Goal: Task Accomplishment & Management: Manage account settings

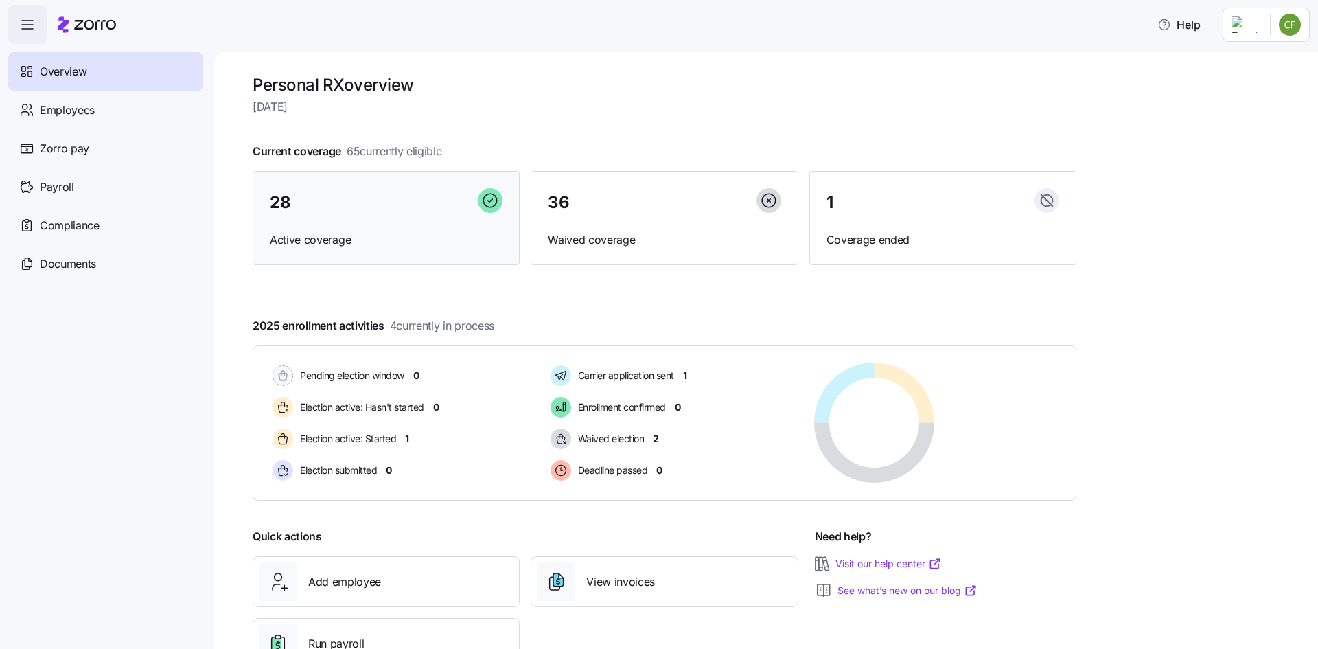
click at [321, 209] on div "28" at bounding box center [386, 203] width 233 height 30
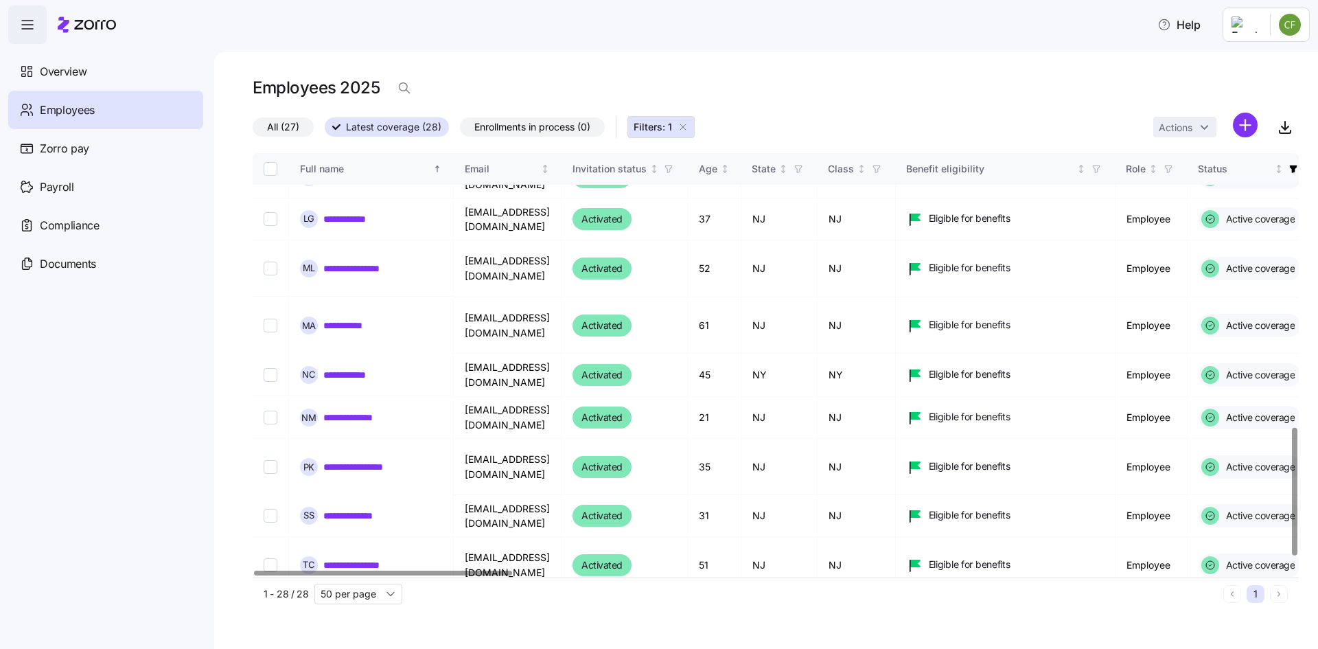
scroll to position [949, 0]
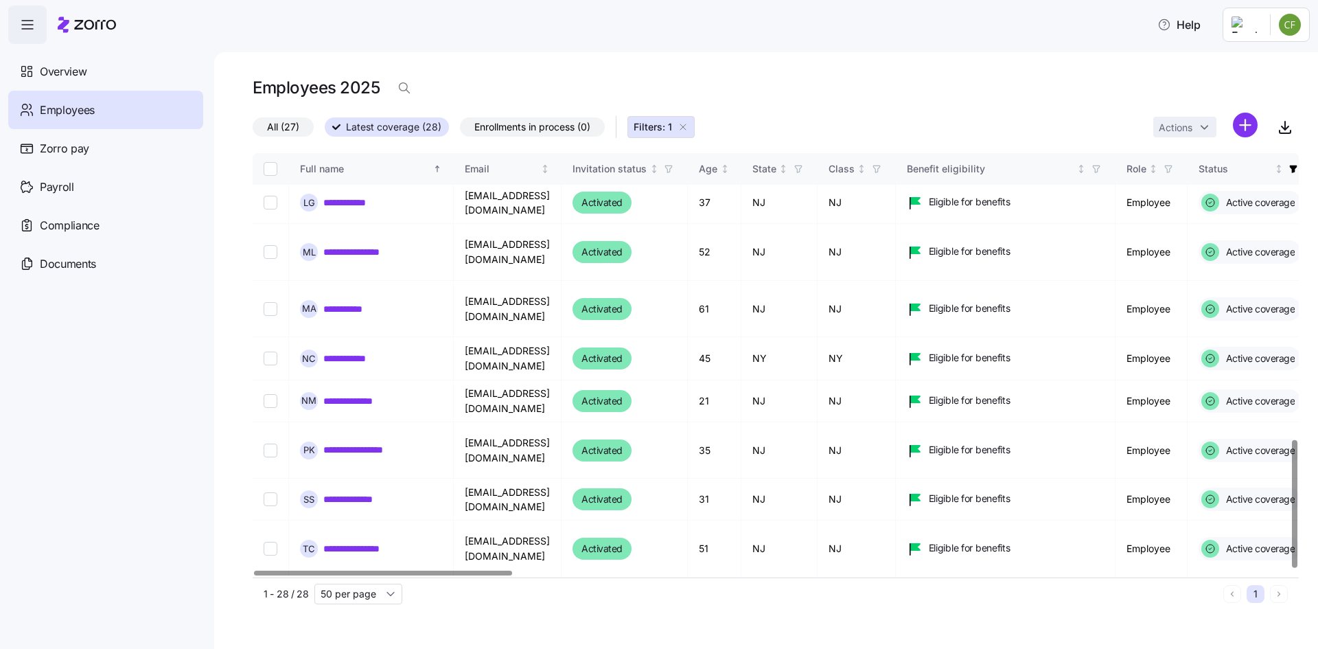
click at [345, 647] on link "**********" at bounding box center [361, 654] width 76 height 14
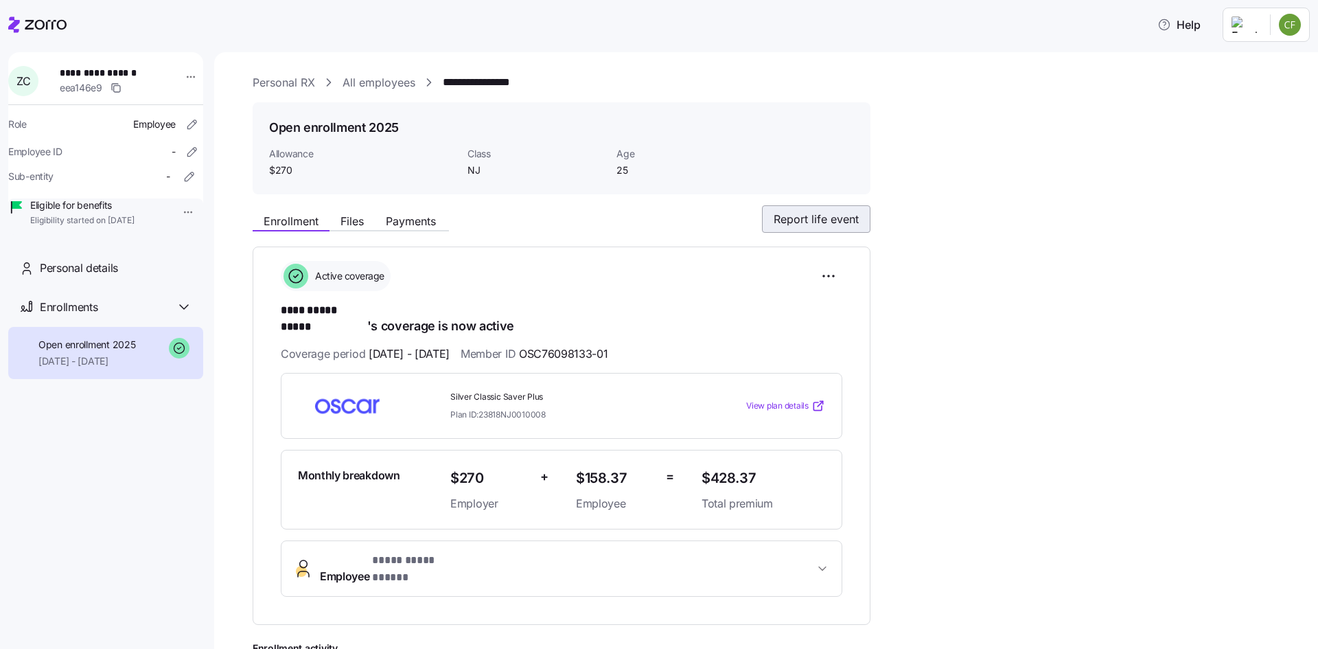
click at [809, 218] on span "Report life event" at bounding box center [816, 219] width 85 height 16
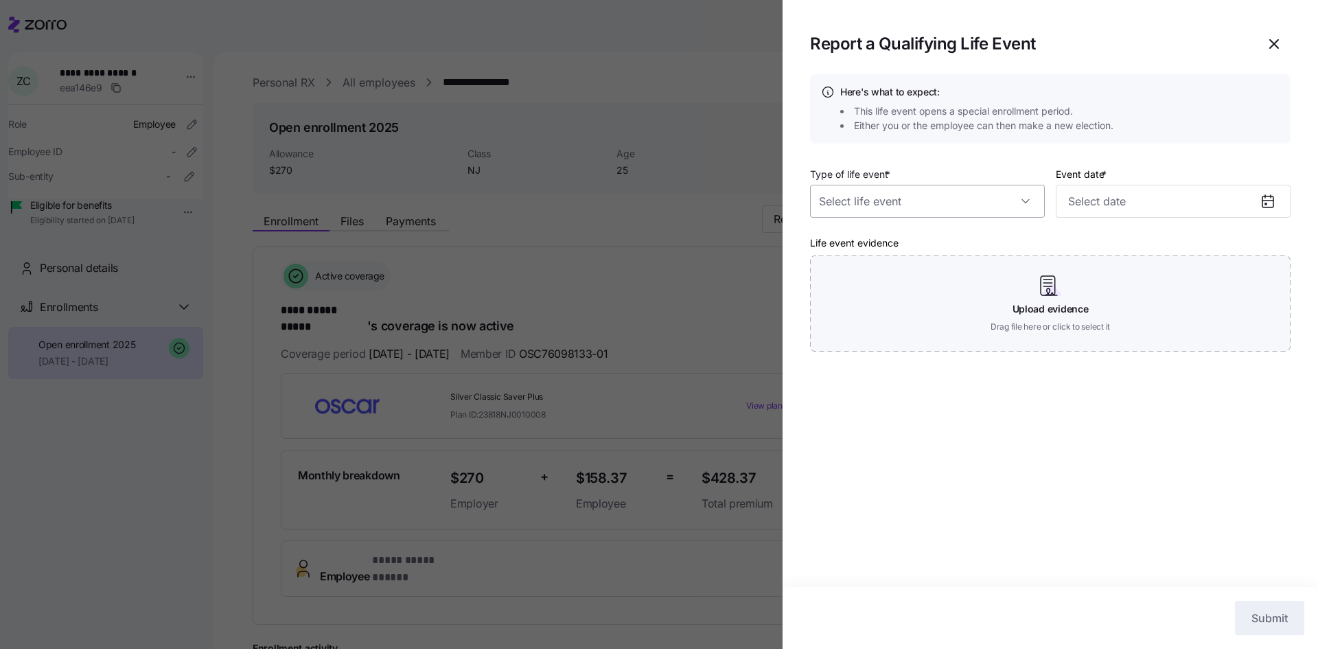
click at [926, 203] on input "Type of life event *" at bounding box center [927, 201] width 235 height 33
click at [1177, 72] on section "Report a Qualifying Life Event Here's what to expect: This life event opens a s…" at bounding box center [1051, 324] width 536 height 649
click at [624, 82] on div at bounding box center [659, 324] width 1318 height 649
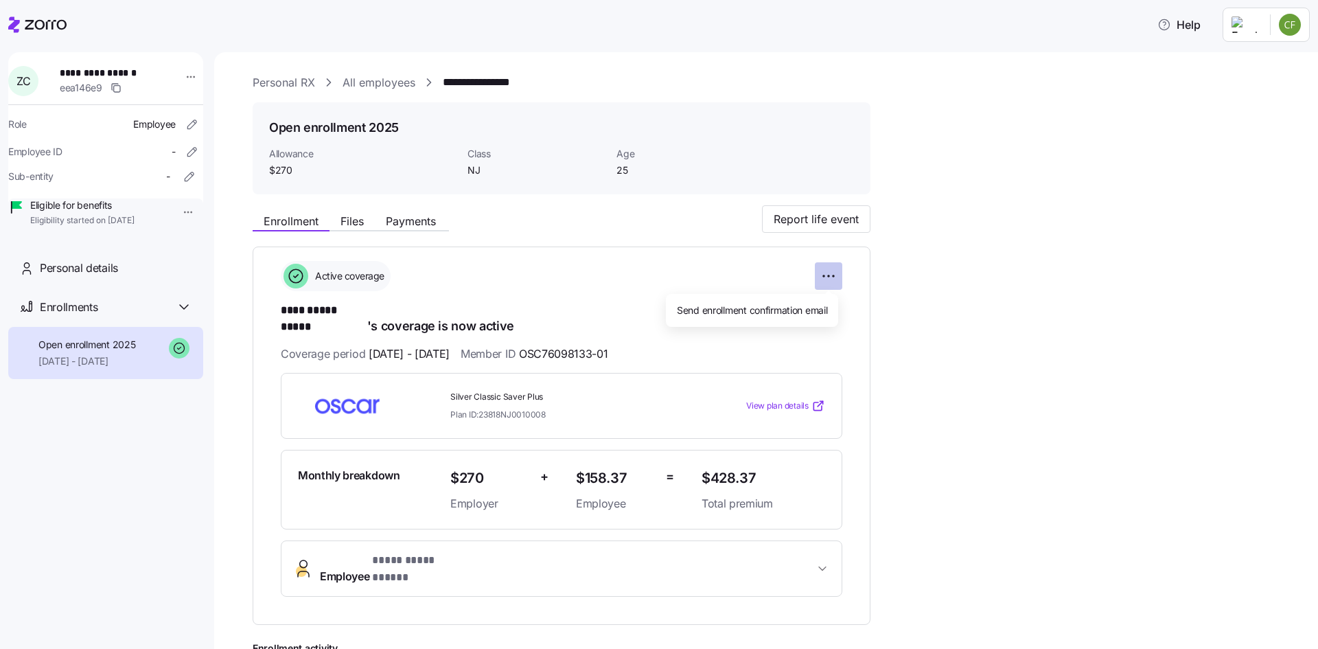
click at [829, 275] on html "**********" at bounding box center [659, 320] width 1318 height 641
click at [525, 238] on html "**********" at bounding box center [659, 320] width 1318 height 641
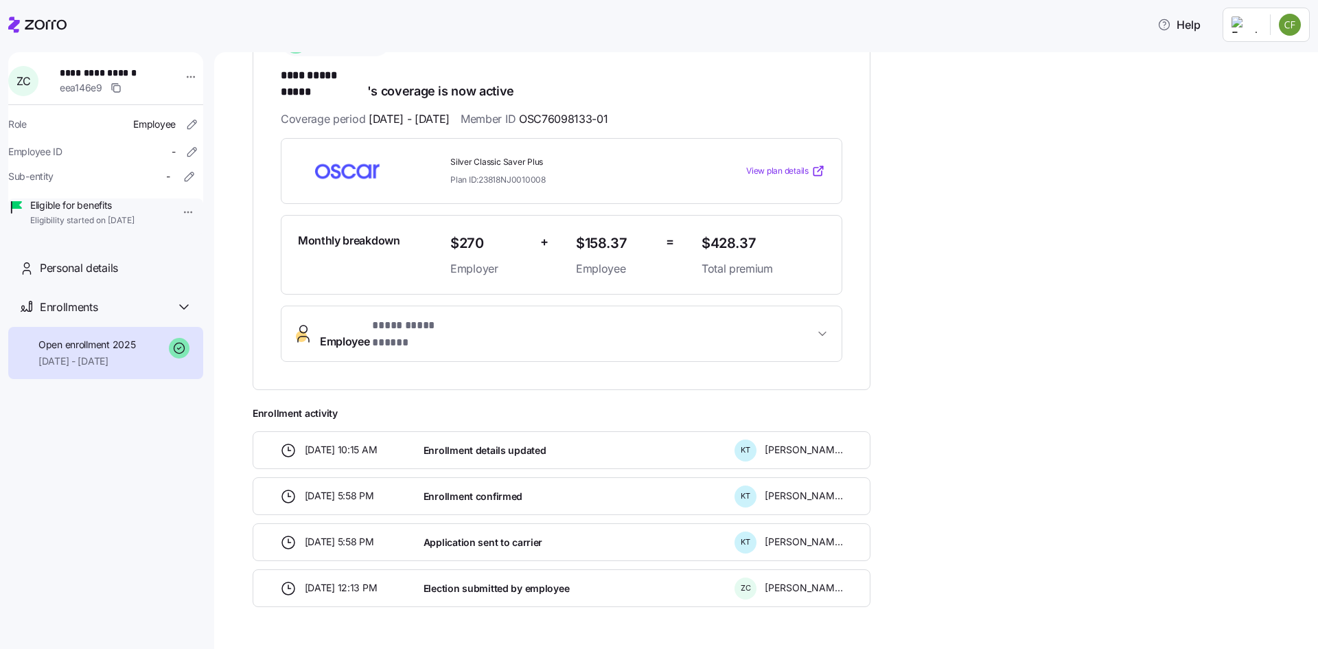
scroll to position [249, 0]
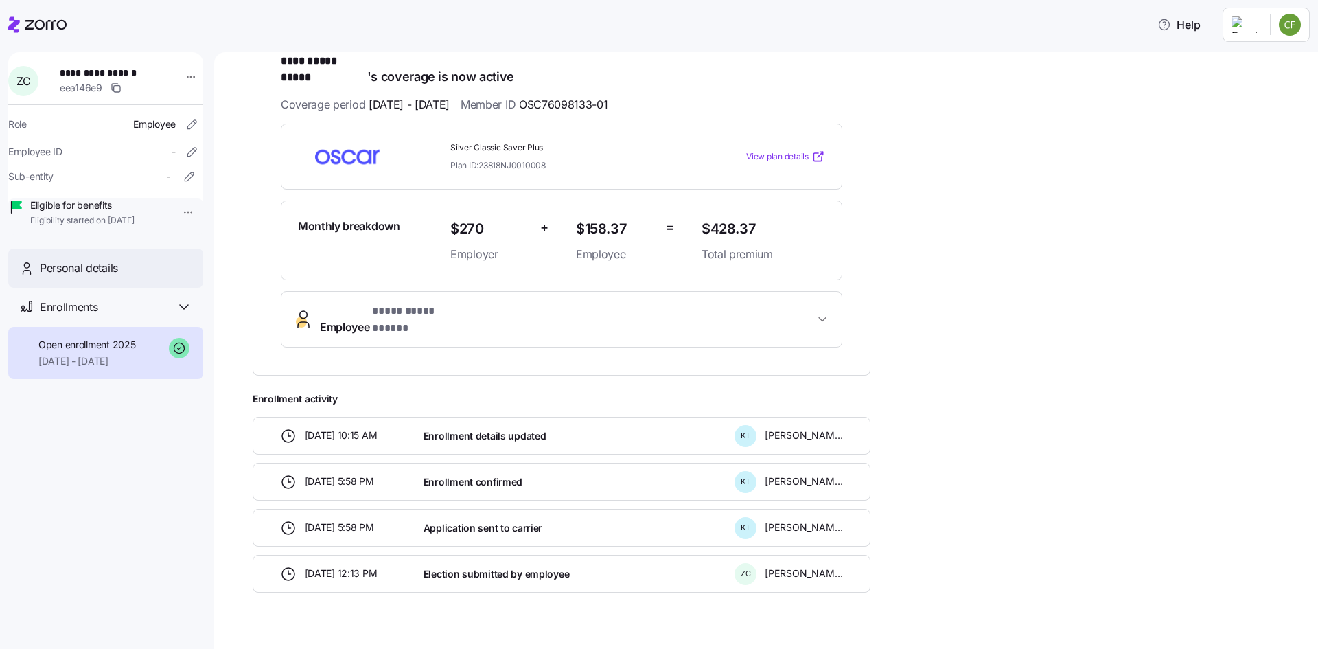
click at [85, 277] on span "Personal details" at bounding box center [79, 268] width 78 height 17
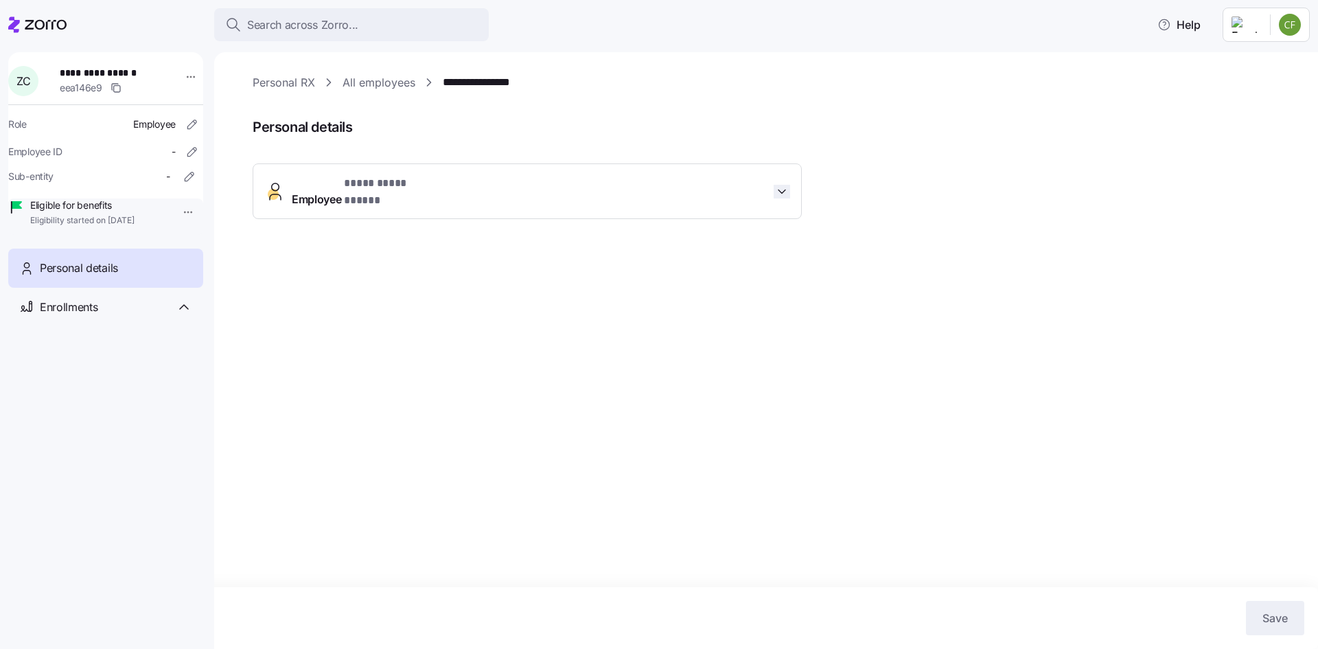
click at [784, 186] on icon "button" at bounding box center [782, 192] width 14 height 14
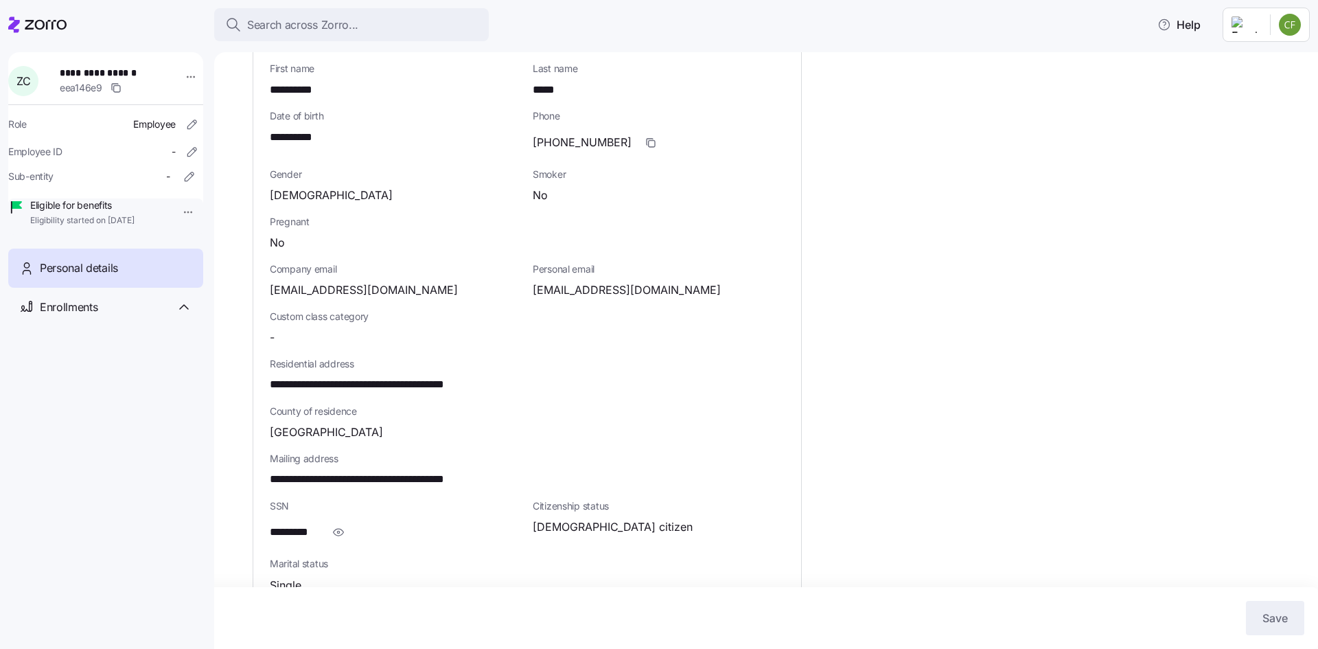
scroll to position [193, 0]
click at [179, 76] on html "**********" at bounding box center [659, 320] width 1318 height 641
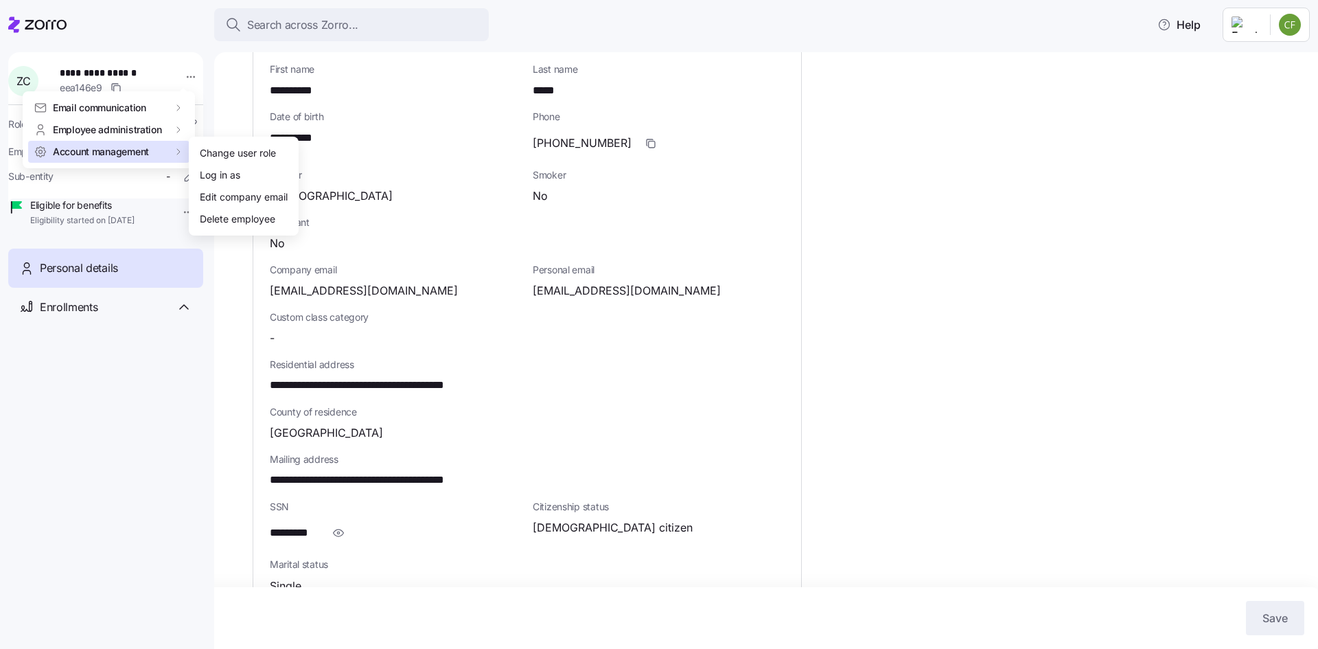
click at [138, 147] on span "Account management" at bounding box center [101, 152] width 96 height 14
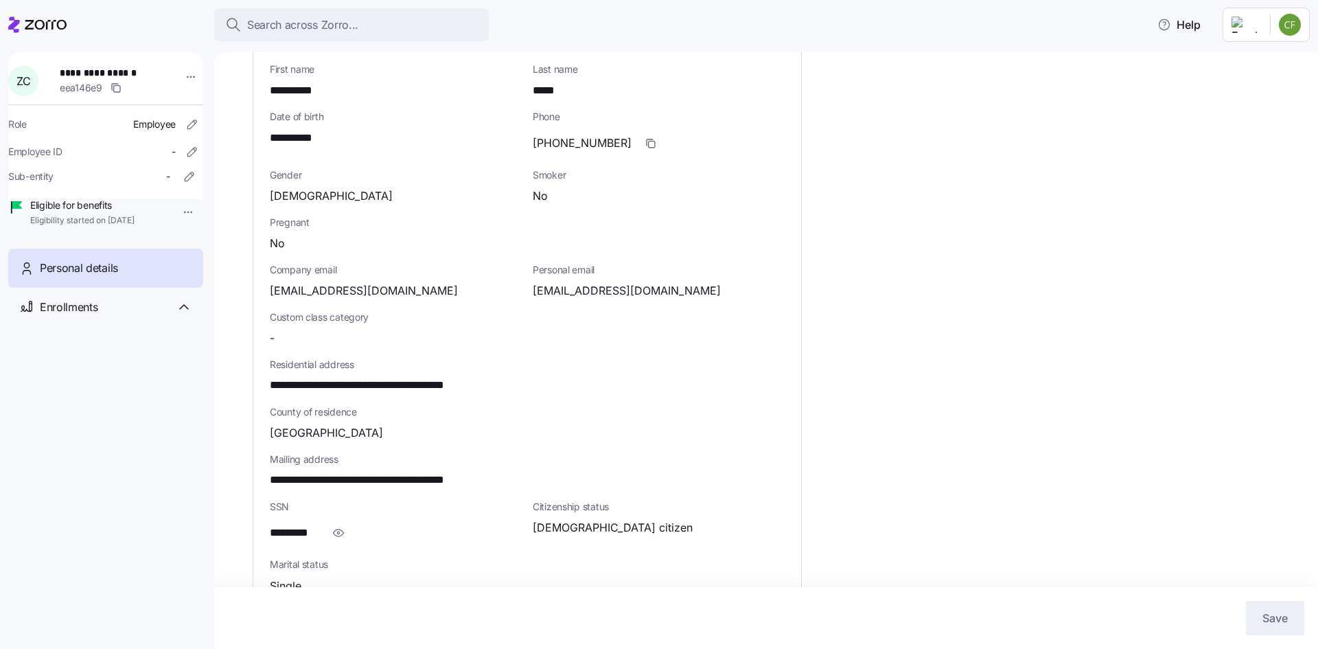
click at [1100, 163] on html "**********" at bounding box center [659, 320] width 1318 height 641
click at [181, 213] on html "**********" at bounding box center [659, 320] width 1318 height 641
click at [247, 241] on div "Terminate employee" at bounding box center [222, 242] width 91 height 15
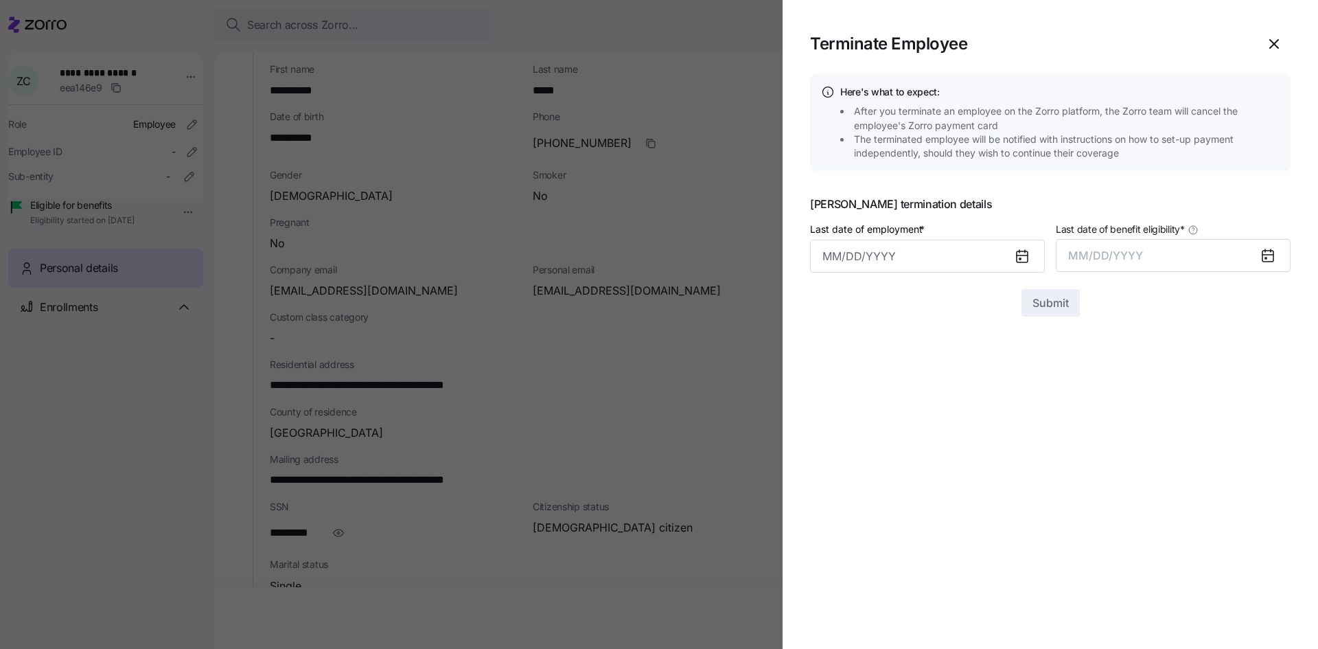
click at [1021, 251] on icon at bounding box center [1022, 256] width 16 height 16
click at [1018, 254] on icon at bounding box center [1022, 256] width 11 height 11
drag, startPoint x: 936, startPoint y: 254, endPoint x: 928, endPoint y: 259, distance: 9.0
click at [934, 255] on input "Last date of employment *" at bounding box center [927, 256] width 235 height 33
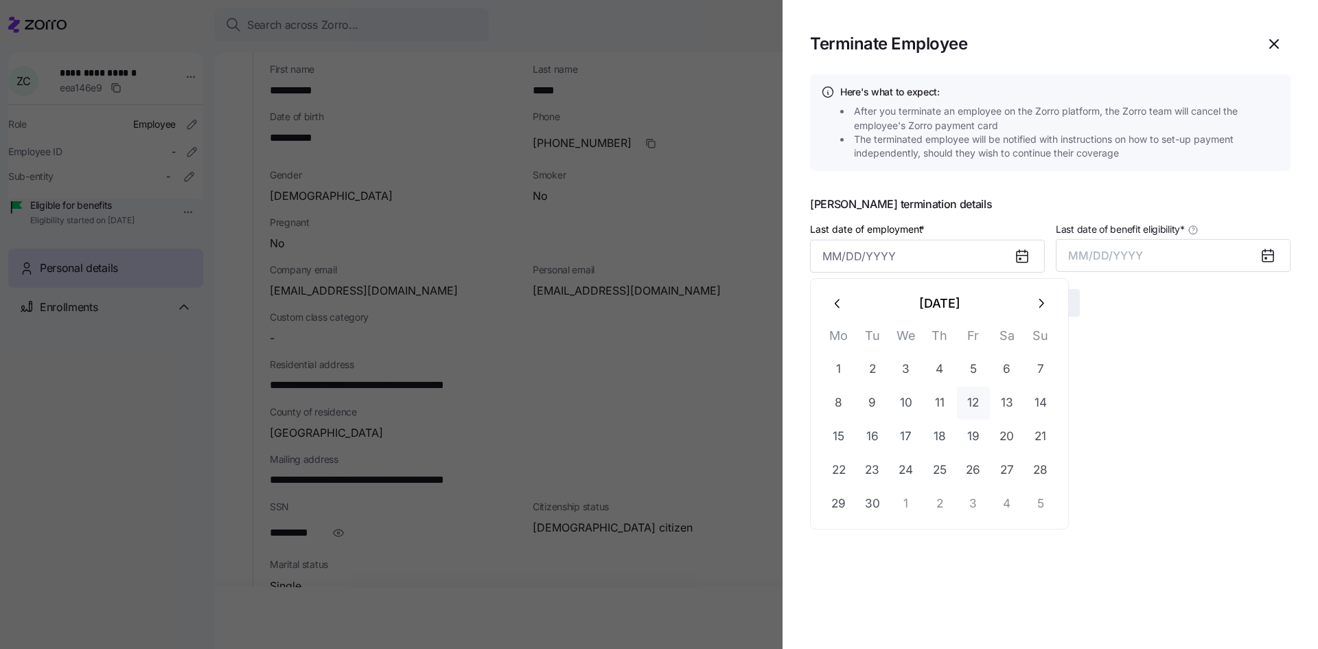
click at [972, 402] on button "12" at bounding box center [973, 403] width 33 height 33
type input "September 12, 2025"
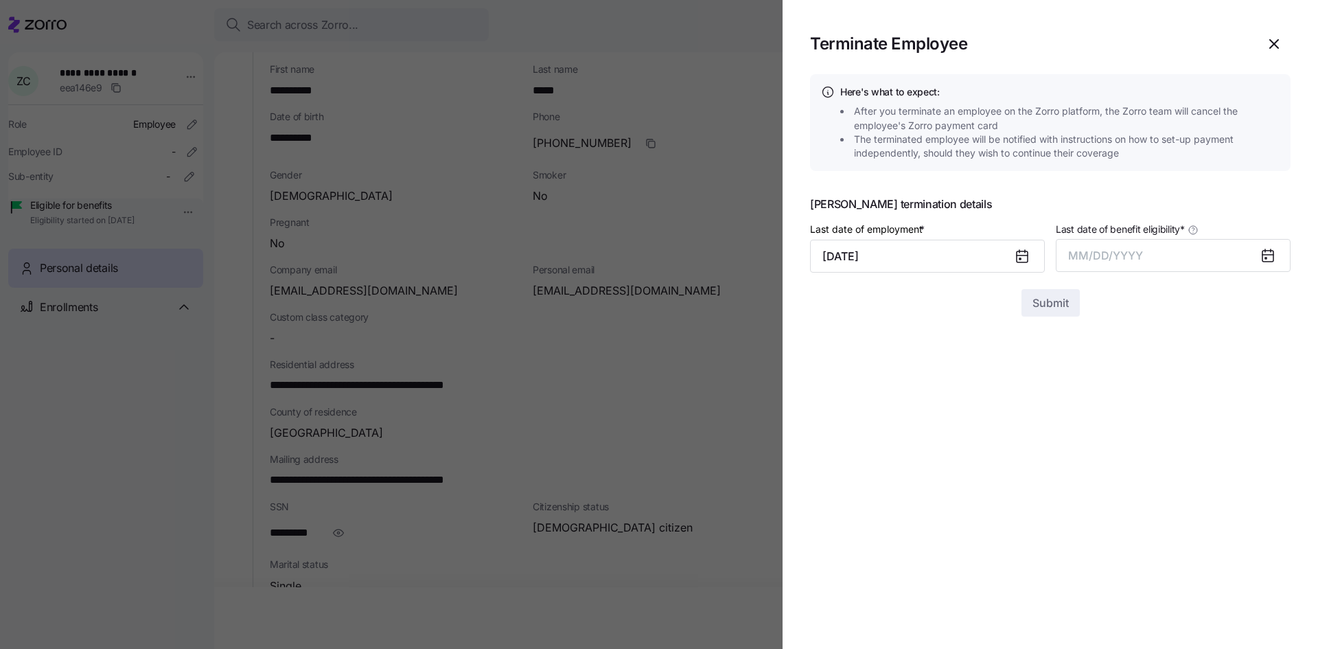
click at [1270, 255] on icon at bounding box center [1268, 255] width 11 height 0
click at [1266, 255] on icon at bounding box center [1268, 255] width 11 height 0
click at [1169, 260] on button "MM/DD/YYYY" at bounding box center [1173, 255] width 235 height 33
click at [1266, 408] on button "Sep" at bounding box center [1264, 409] width 78 height 33
click at [1131, 260] on button "09/30/2025" at bounding box center [1173, 255] width 235 height 33
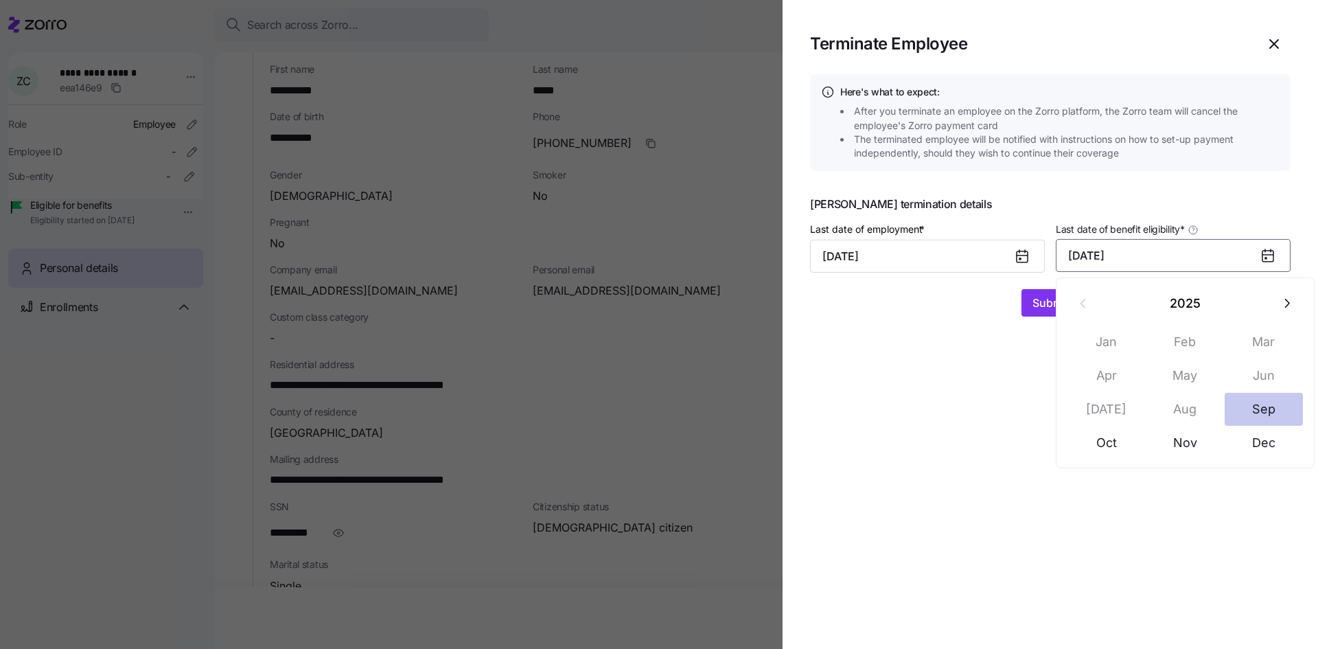
click at [1248, 409] on button "Sep" at bounding box center [1264, 409] width 78 height 33
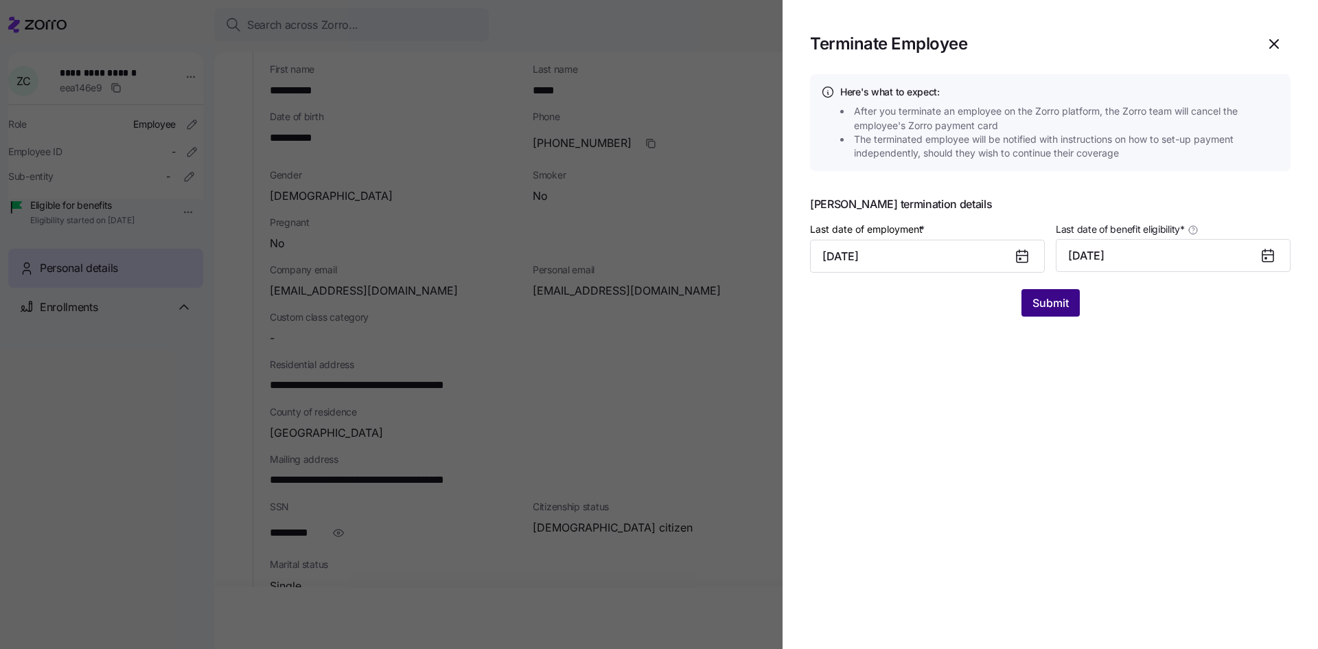
click at [1057, 306] on span "Submit" at bounding box center [1051, 303] width 36 height 16
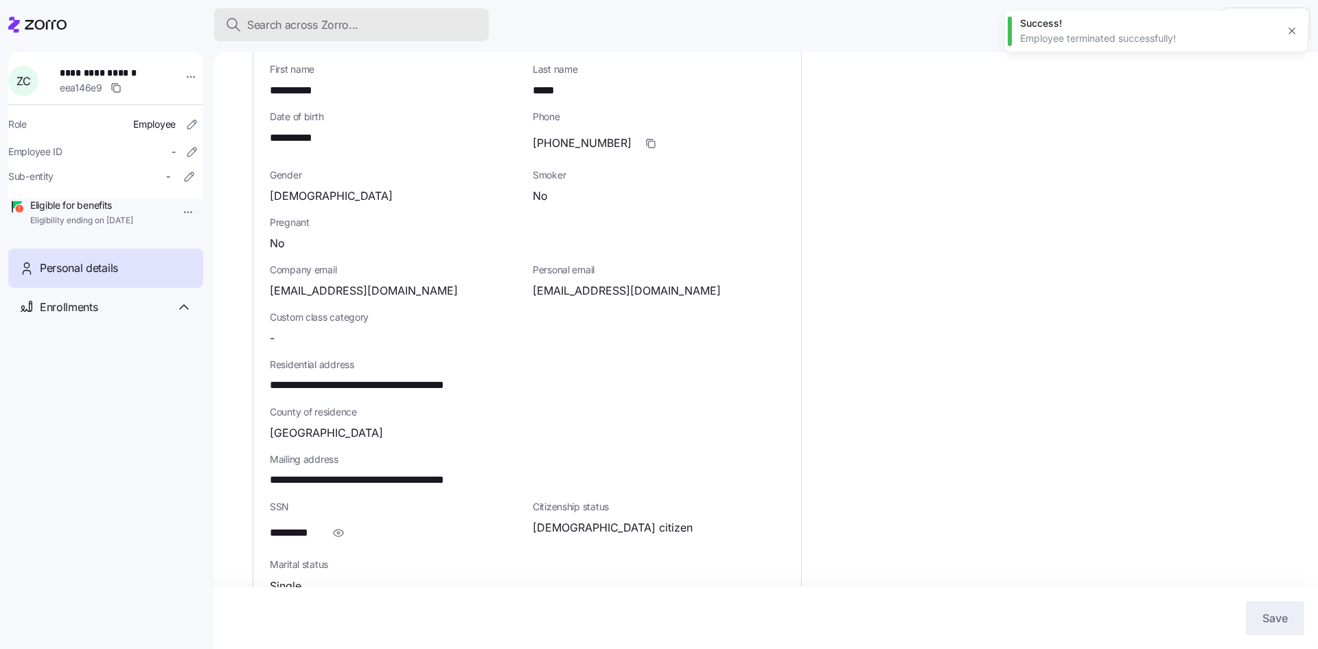
click at [326, 15] on button "Search across Zorro..." at bounding box center [351, 24] width 275 height 33
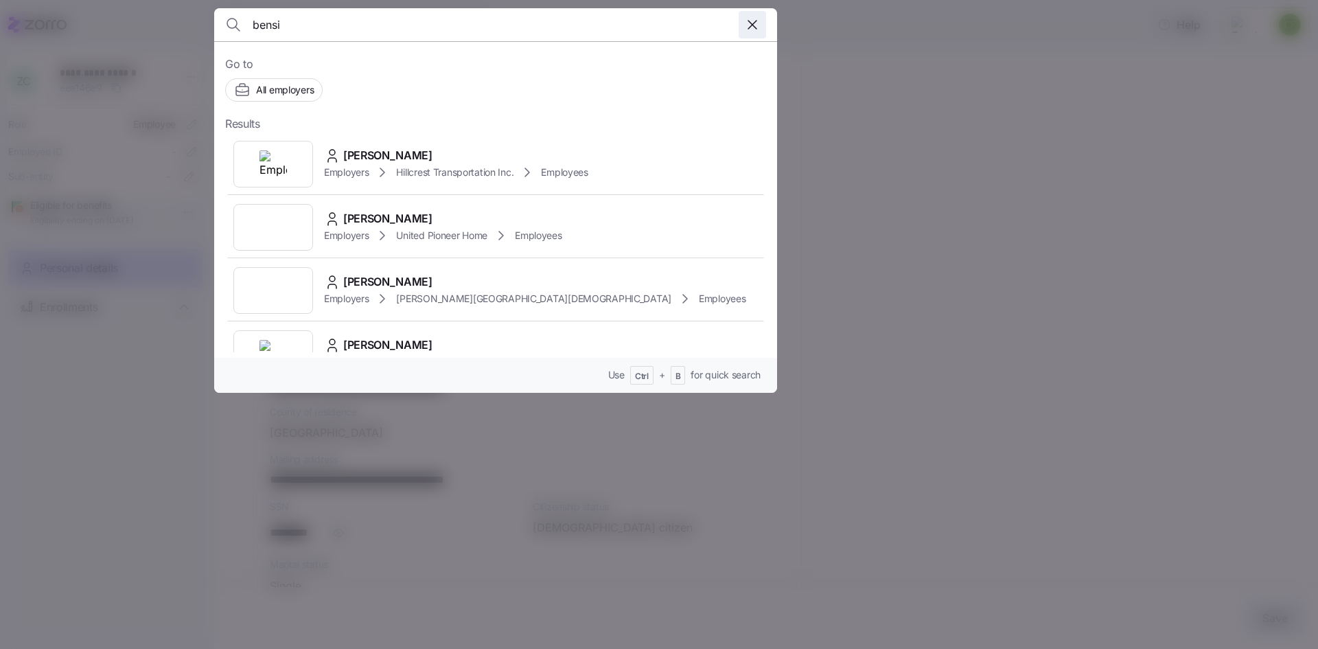
type input "bensi"
click at [743, 30] on span "button" at bounding box center [752, 25] width 26 height 26
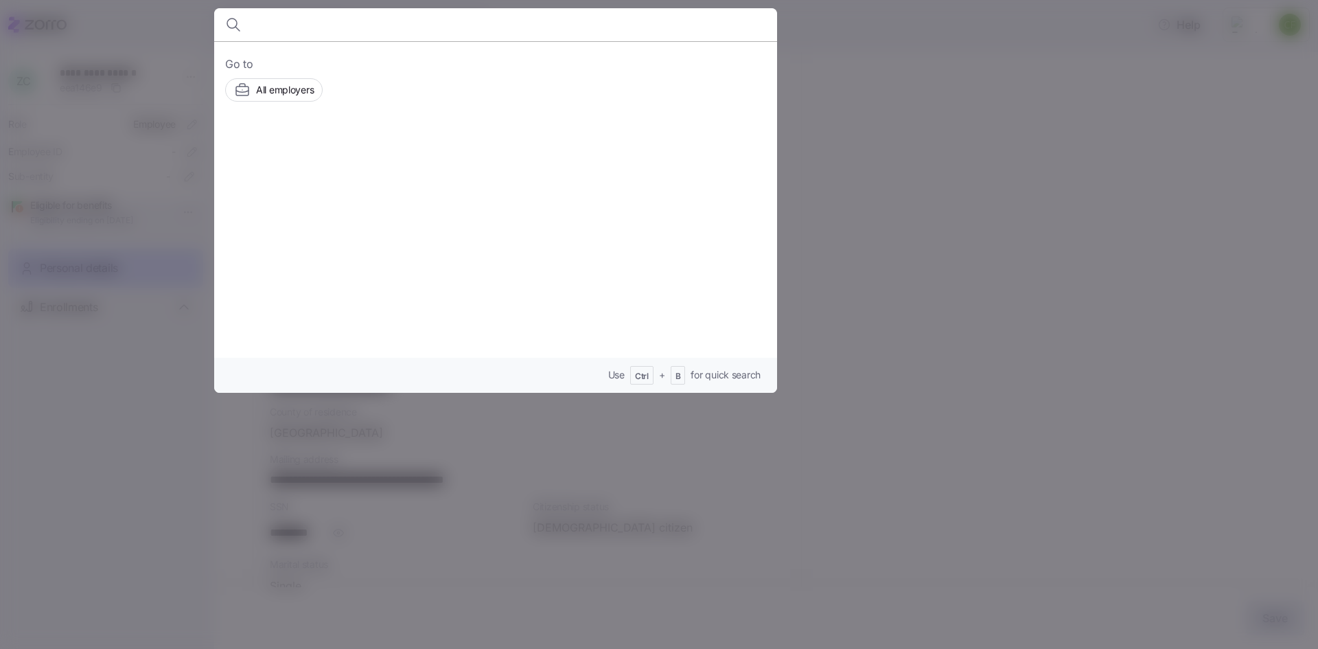
click at [964, 160] on div at bounding box center [659, 324] width 1318 height 649
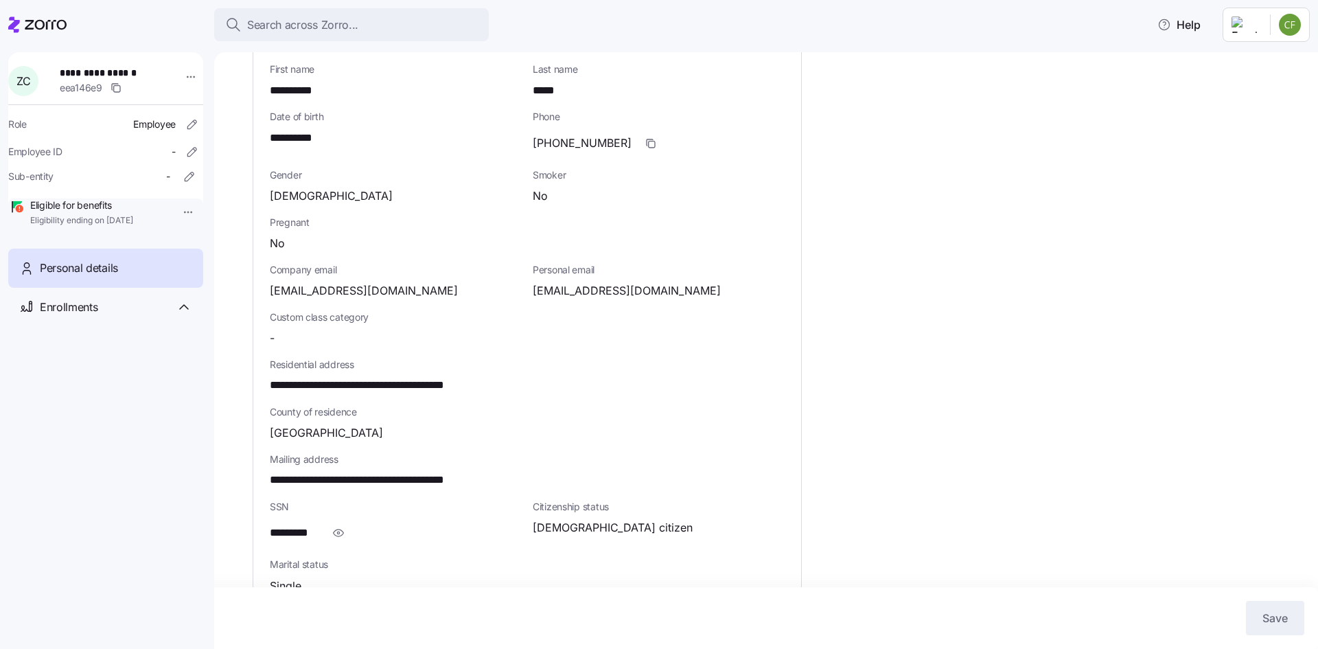
click at [35, 15] on div at bounding box center [37, 24] width 58 height 38
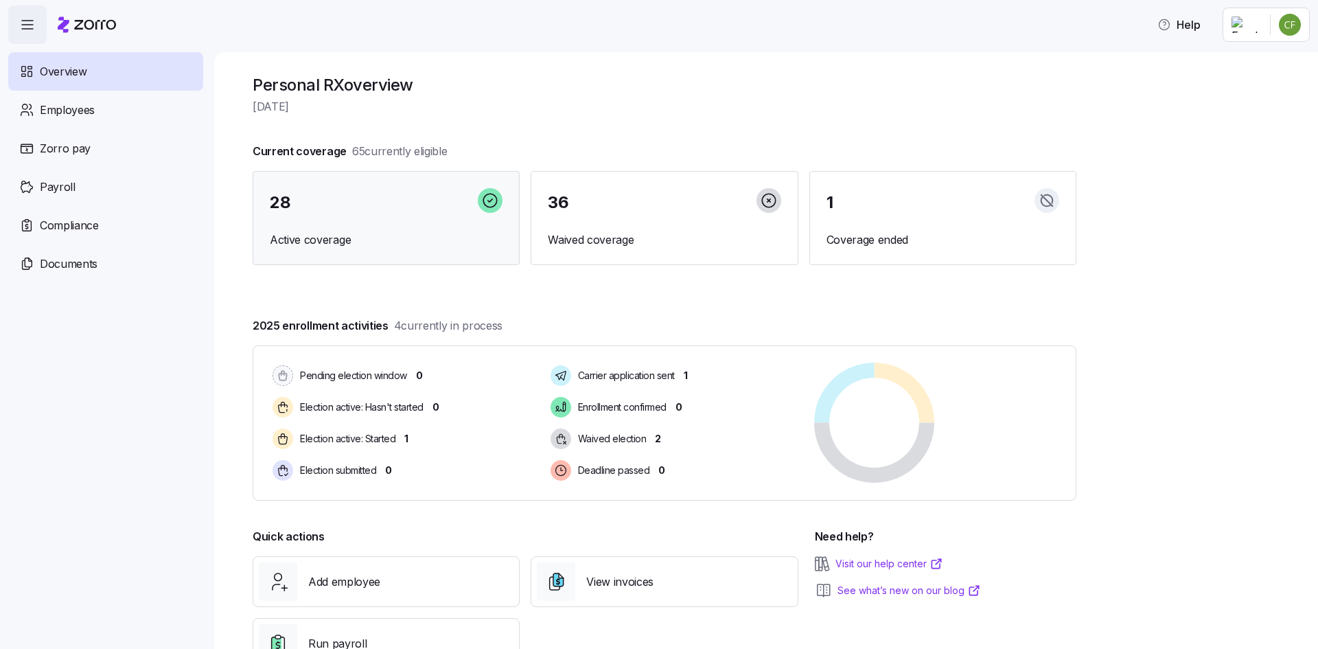
click at [425, 222] on div "28 Active coverage" at bounding box center [386, 218] width 267 height 95
click at [344, 236] on span "Active coverage" at bounding box center [386, 239] width 233 height 17
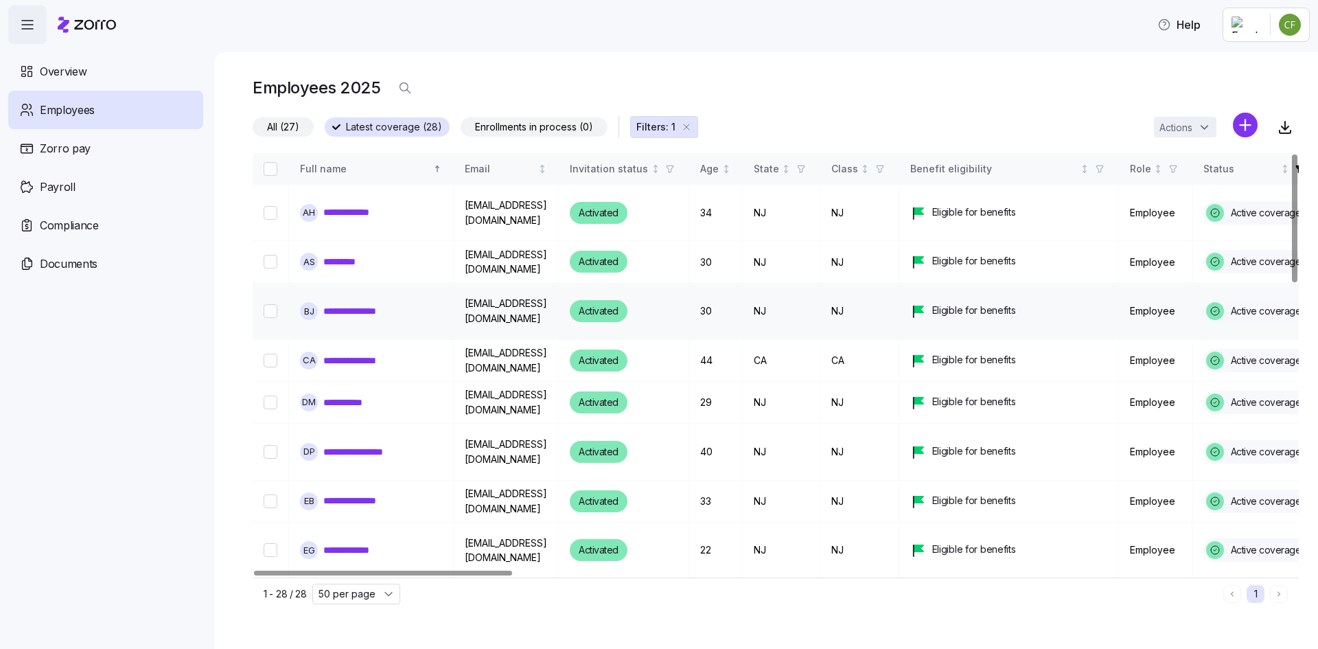
click at [377, 310] on link "**********" at bounding box center [362, 311] width 78 height 14
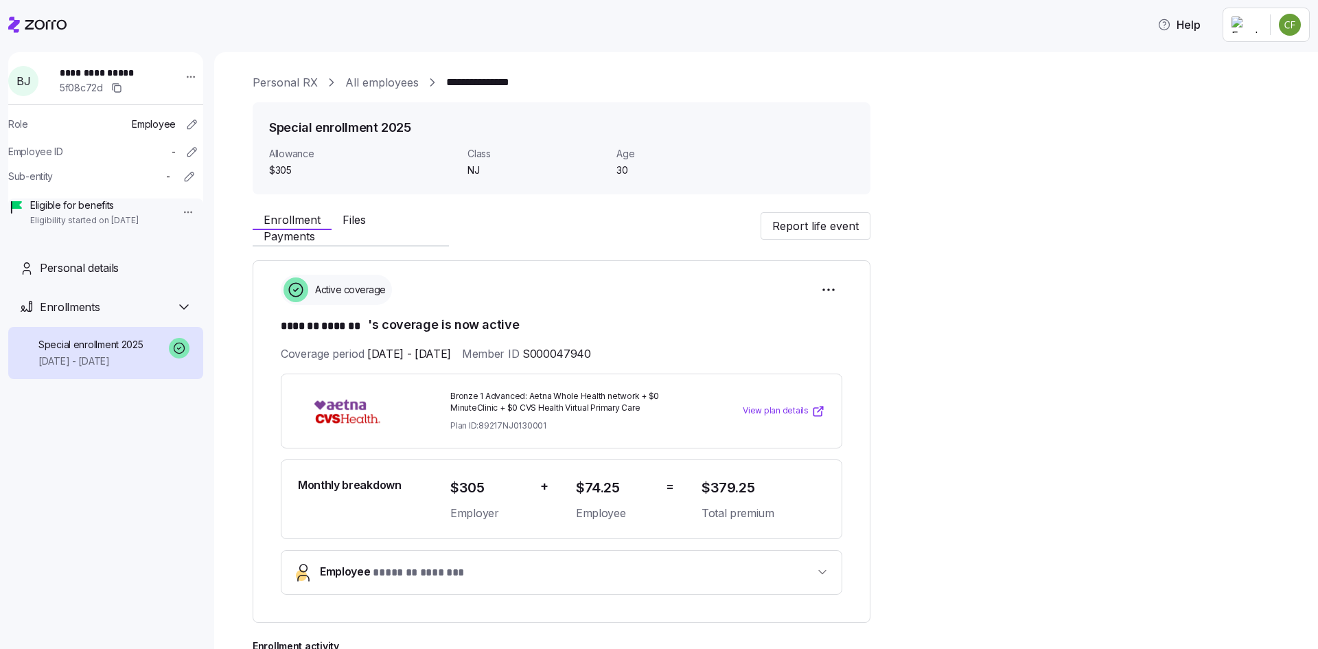
click at [19, 15] on div at bounding box center [37, 24] width 58 height 38
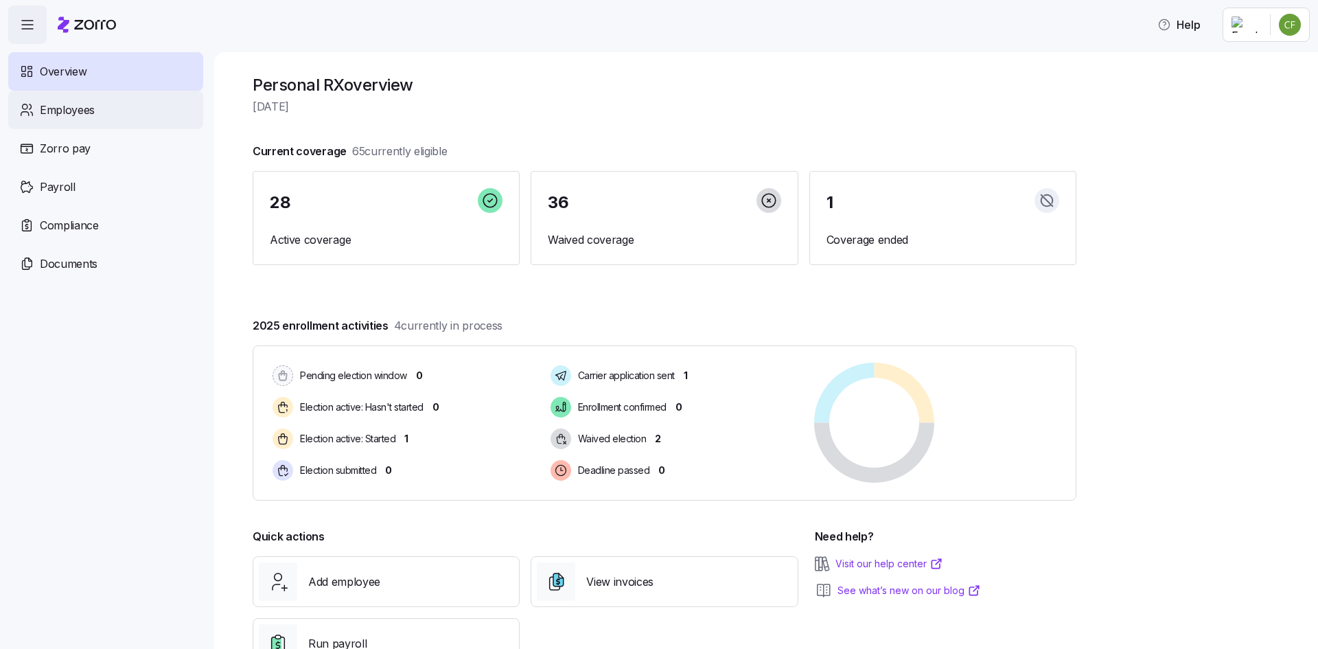
click at [102, 113] on div "Employees" at bounding box center [105, 110] width 195 height 38
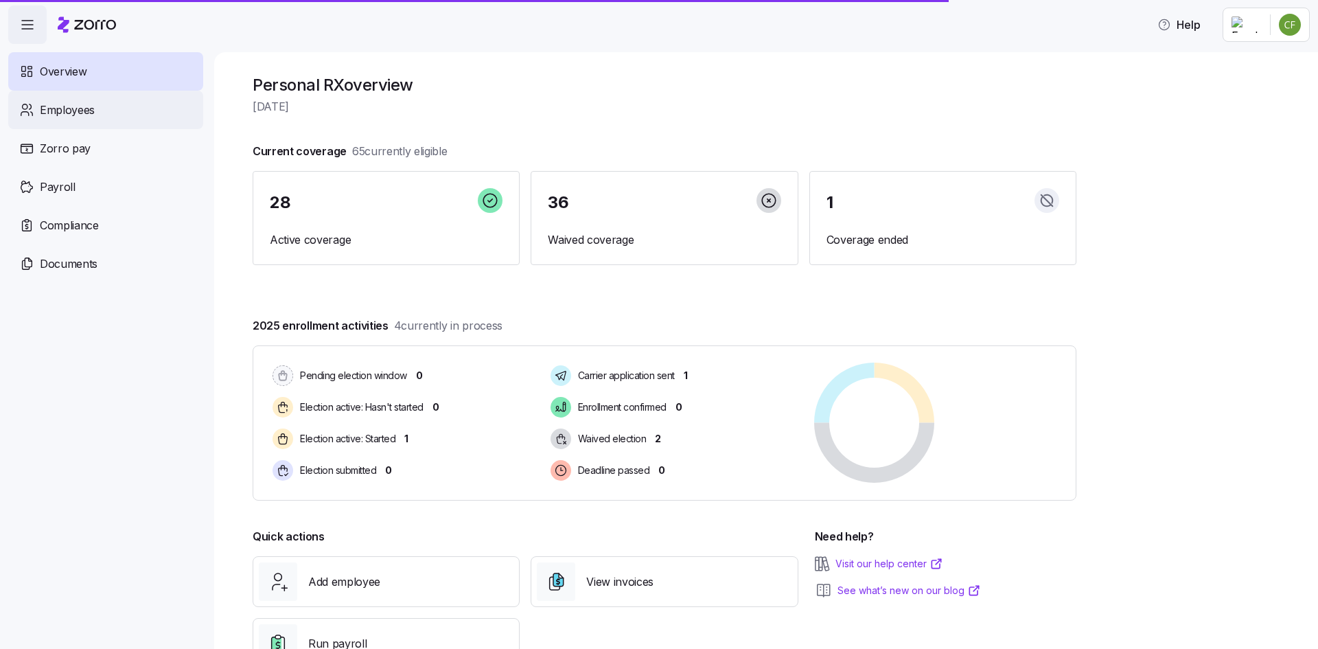
click at [100, 116] on div "Employees" at bounding box center [105, 110] width 195 height 38
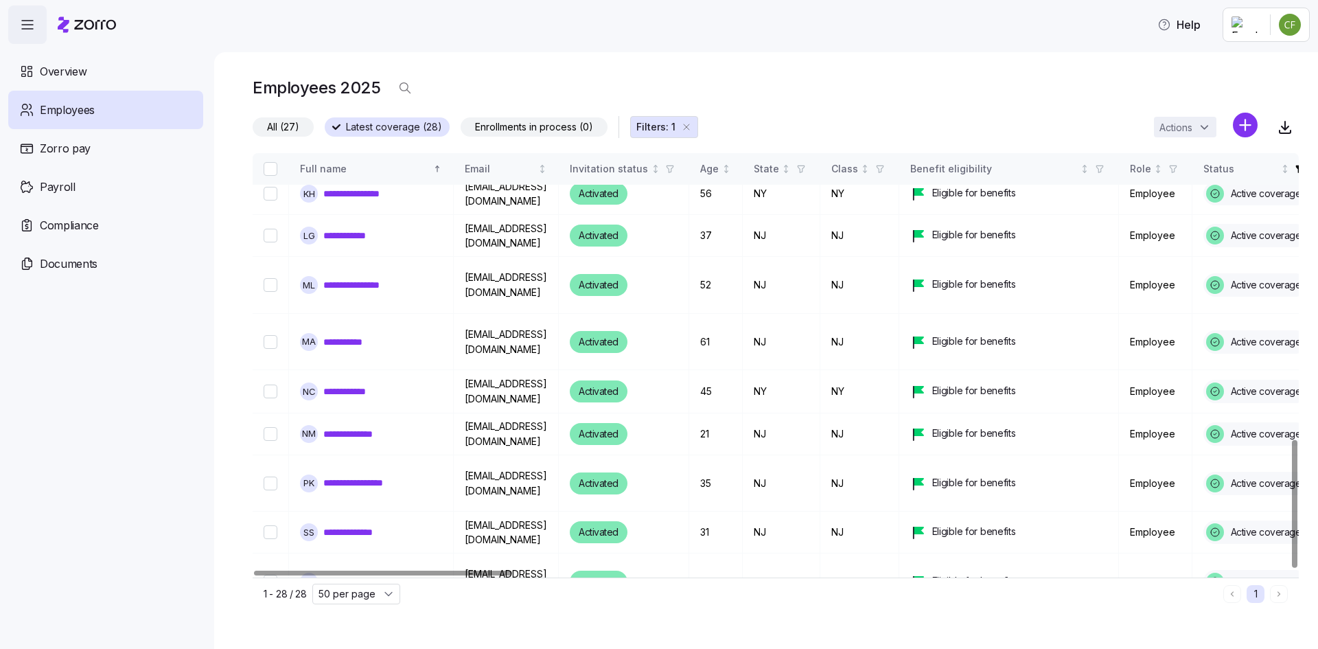
scroll to position [949, 0]
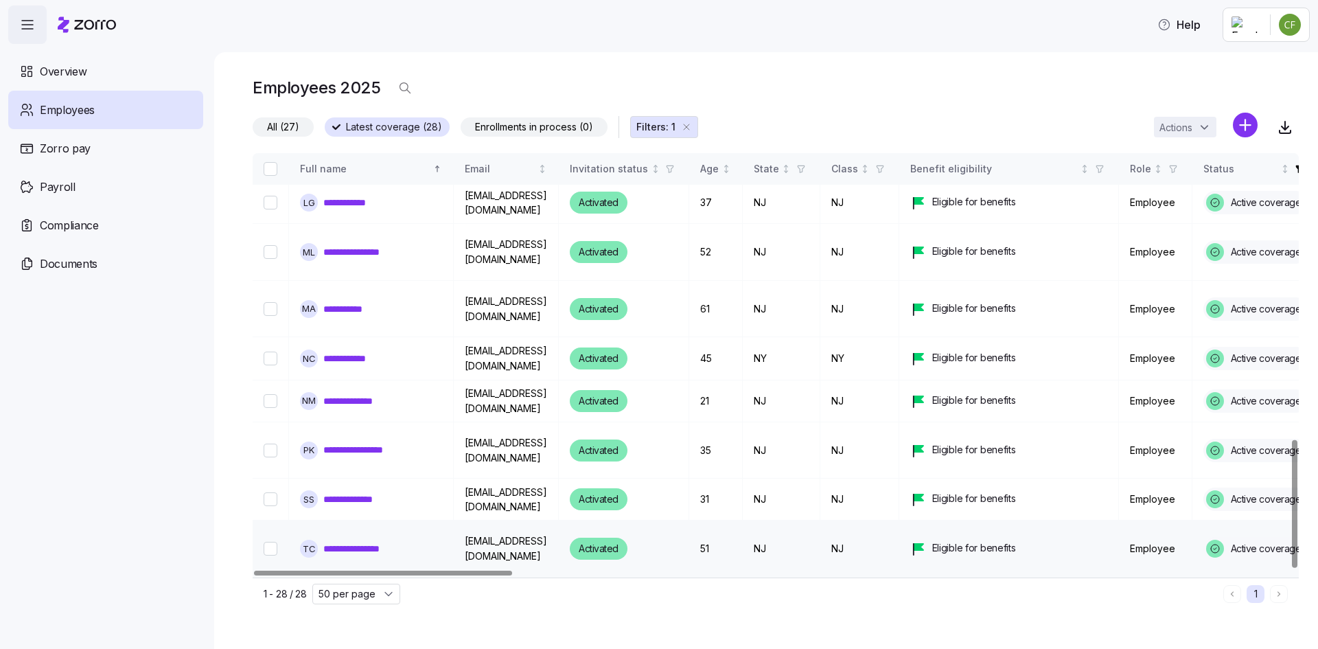
click at [356, 542] on link "**********" at bounding box center [362, 549] width 79 height 14
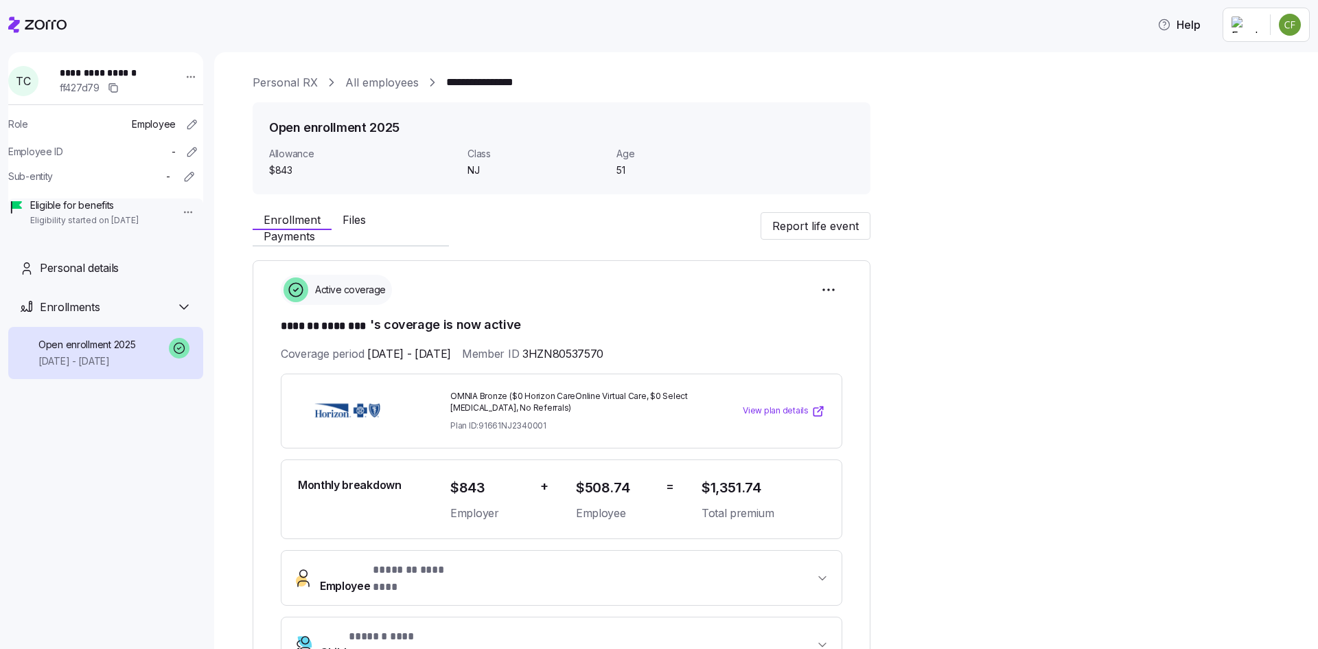
click at [776, 404] on span "View plan details" at bounding box center [776, 410] width 66 height 13
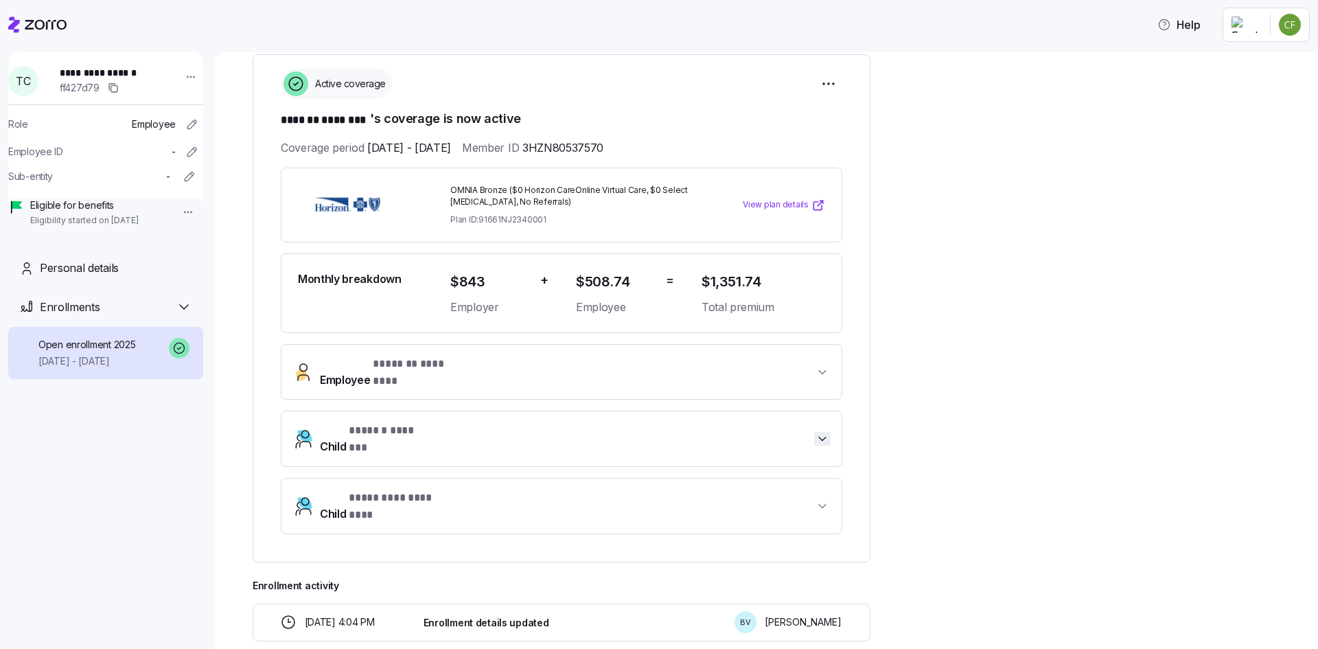
click at [829, 432] on span "button" at bounding box center [822, 439] width 16 height 14
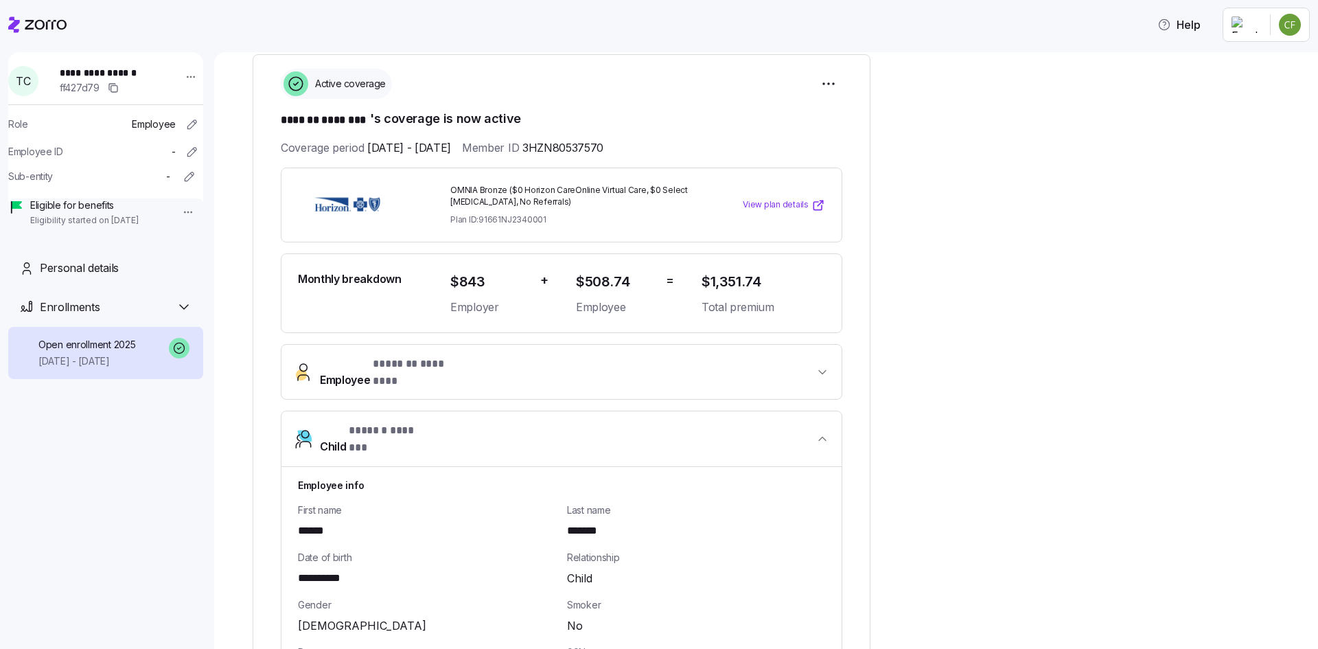
scroll to position [481, 0]
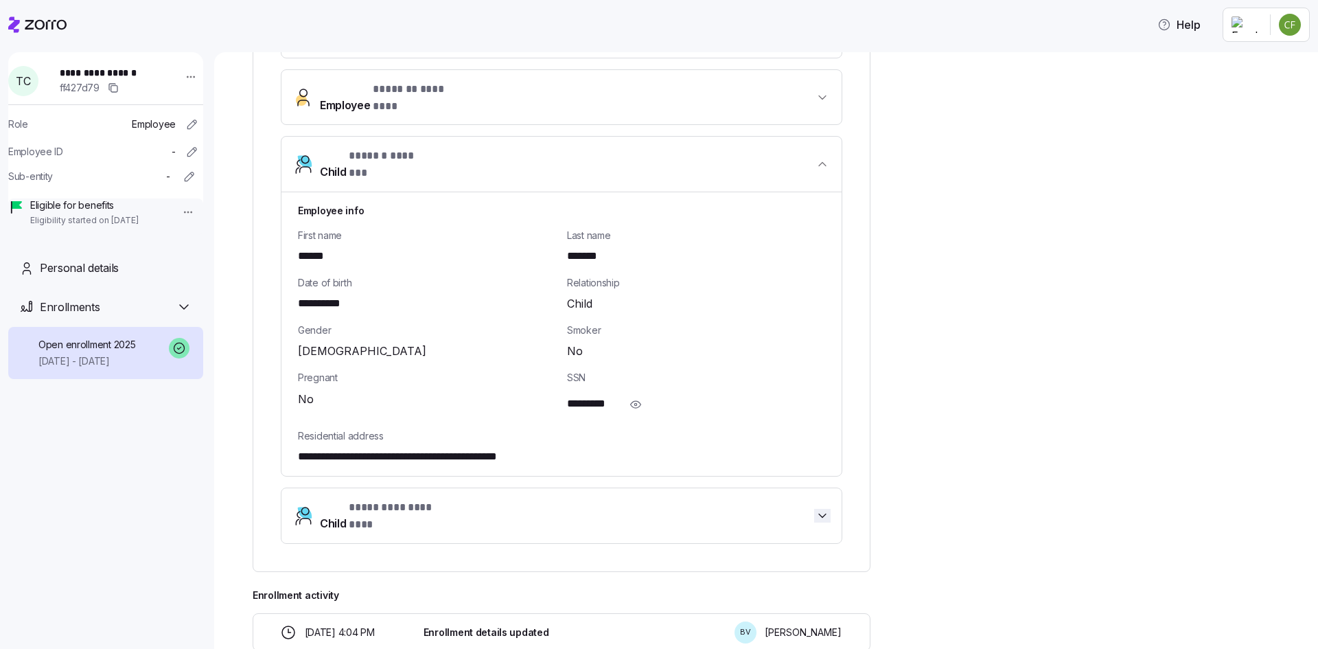
click at [823, 509] on icon "button" at bounding box center [823, 516] width 14 height 14
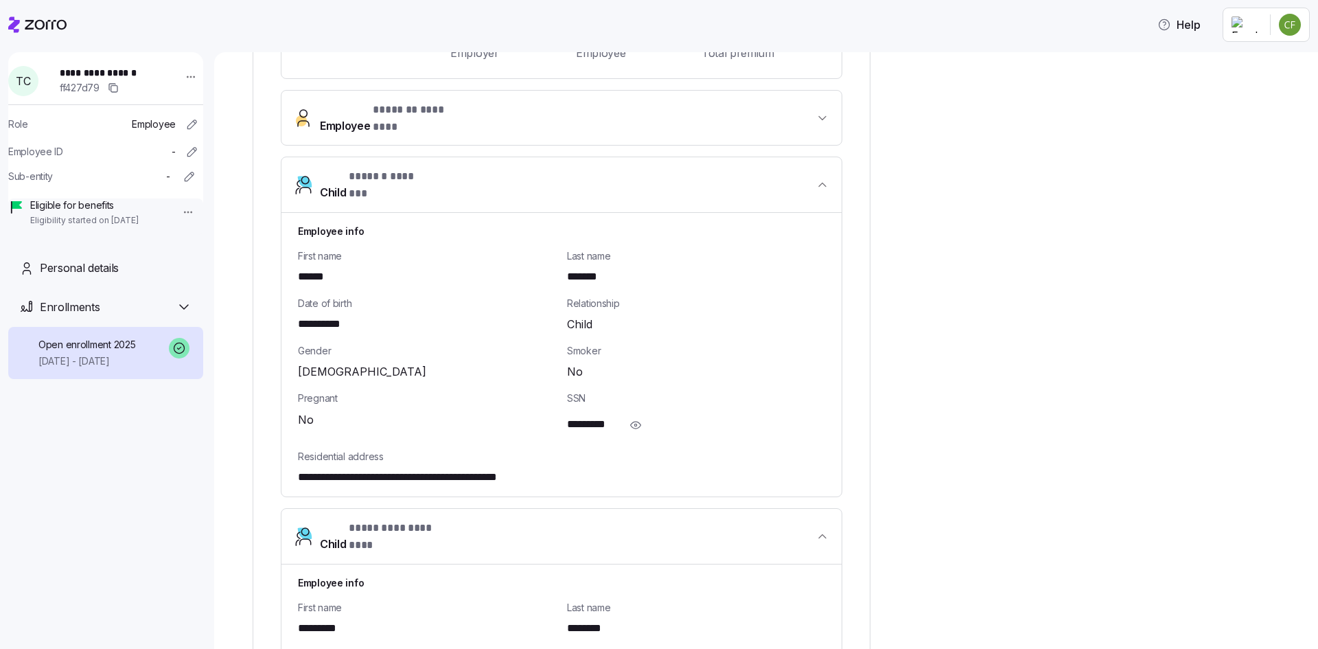
scroll to position [185, 0]
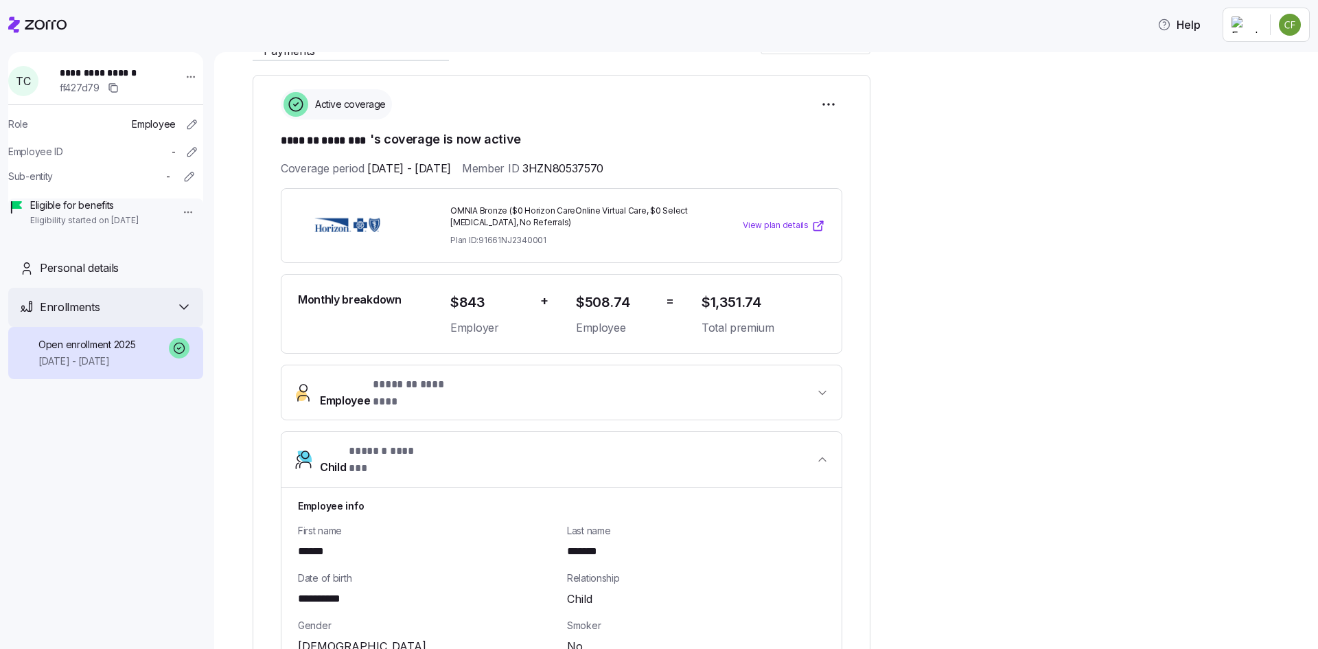
click at [183, 315] on icon at bounding box center [184, 307] width 16 height 16
click at [89, 352] on span "Open enrollment 2025" at bounding box center [86, 345] width 97 height 14
click at [56, 368] on span "08/01/2025 - 12/31/2025" at bounding box center [86, 361] width 97 height 14
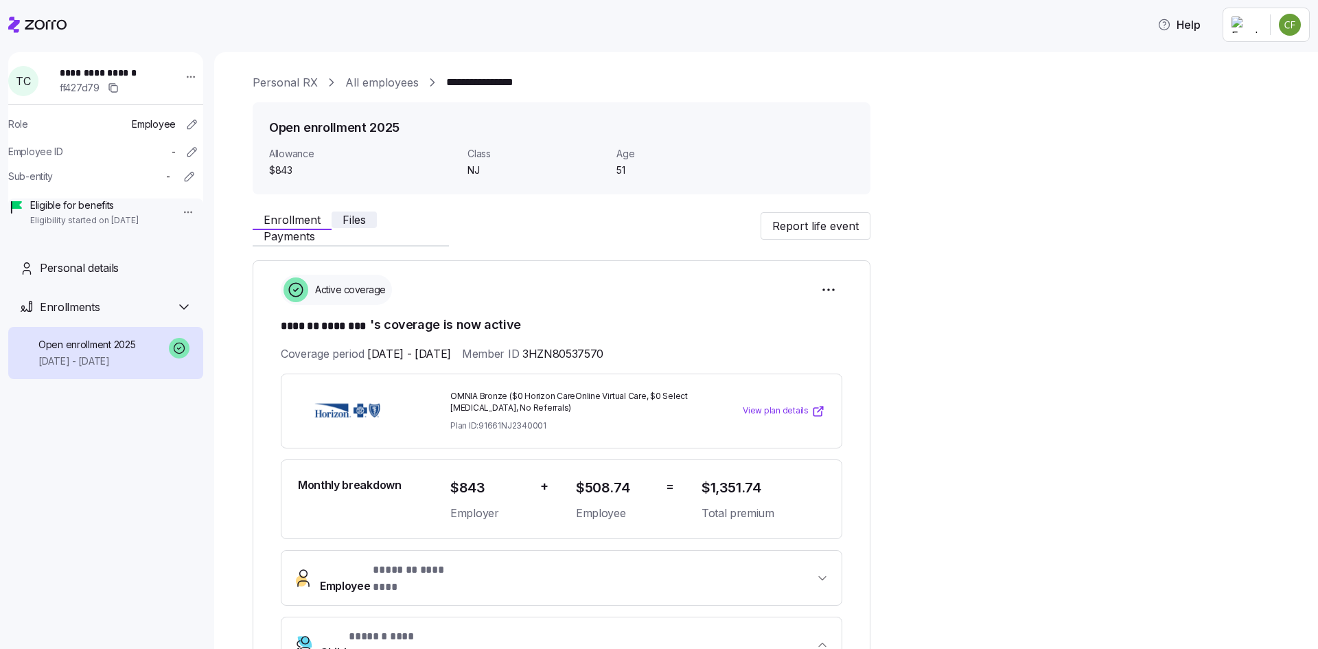
click at [357, 225] on span "Files" at bounding box center [354, 219] width 23 height 11
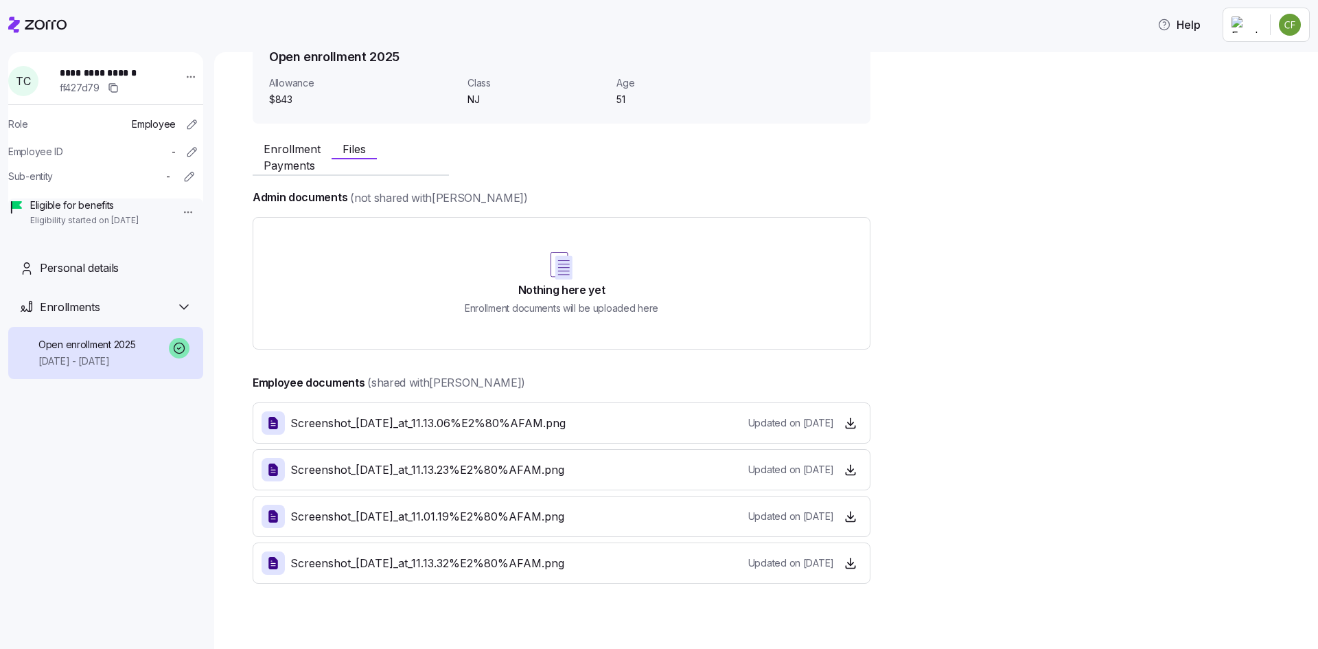
scroll to position [71, 0]
click at [315, 159] on span "Payments" at bounding box center [289, 164] width 51 height 11
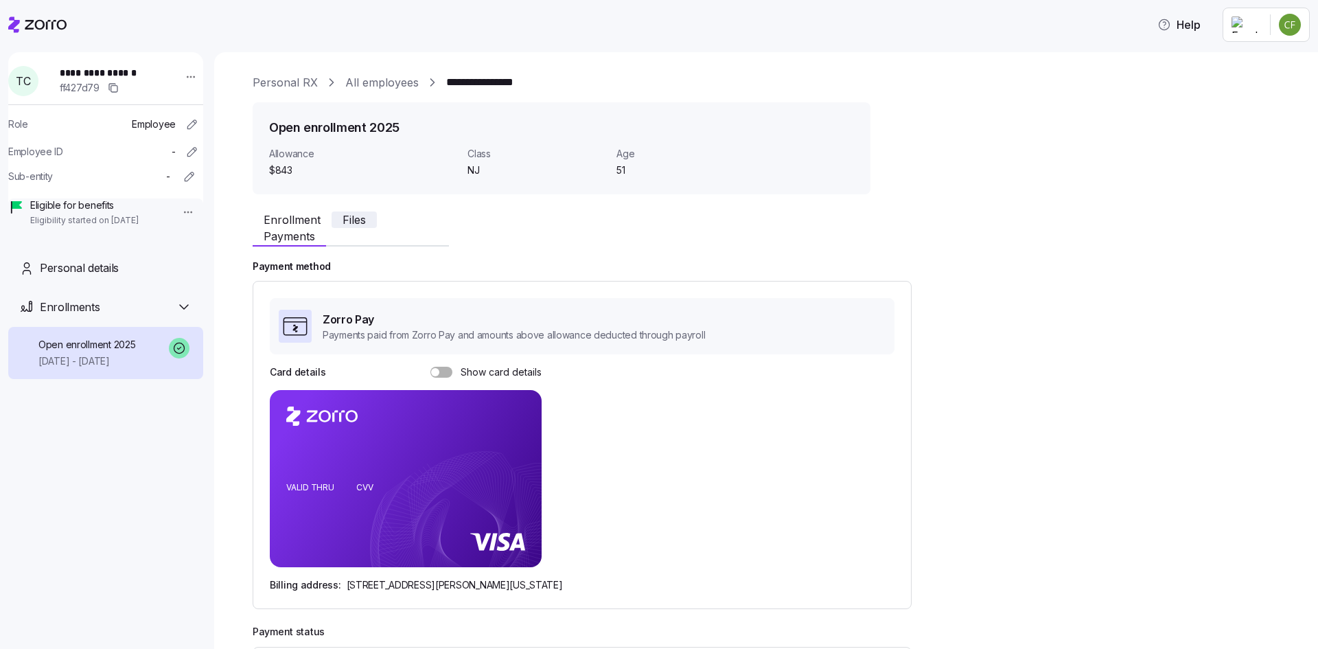
click at [343, 222] on span "Files" at bounding box center [354, 219] width 23 height 11
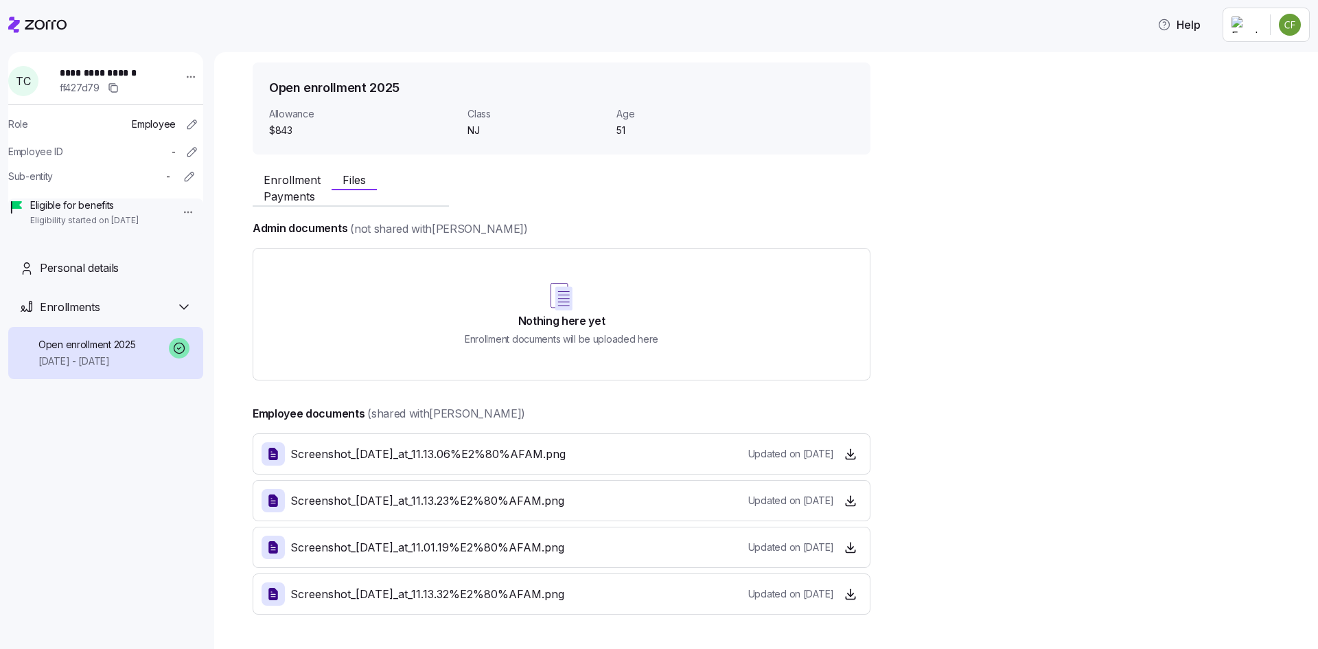
scroll to position [71, 0]
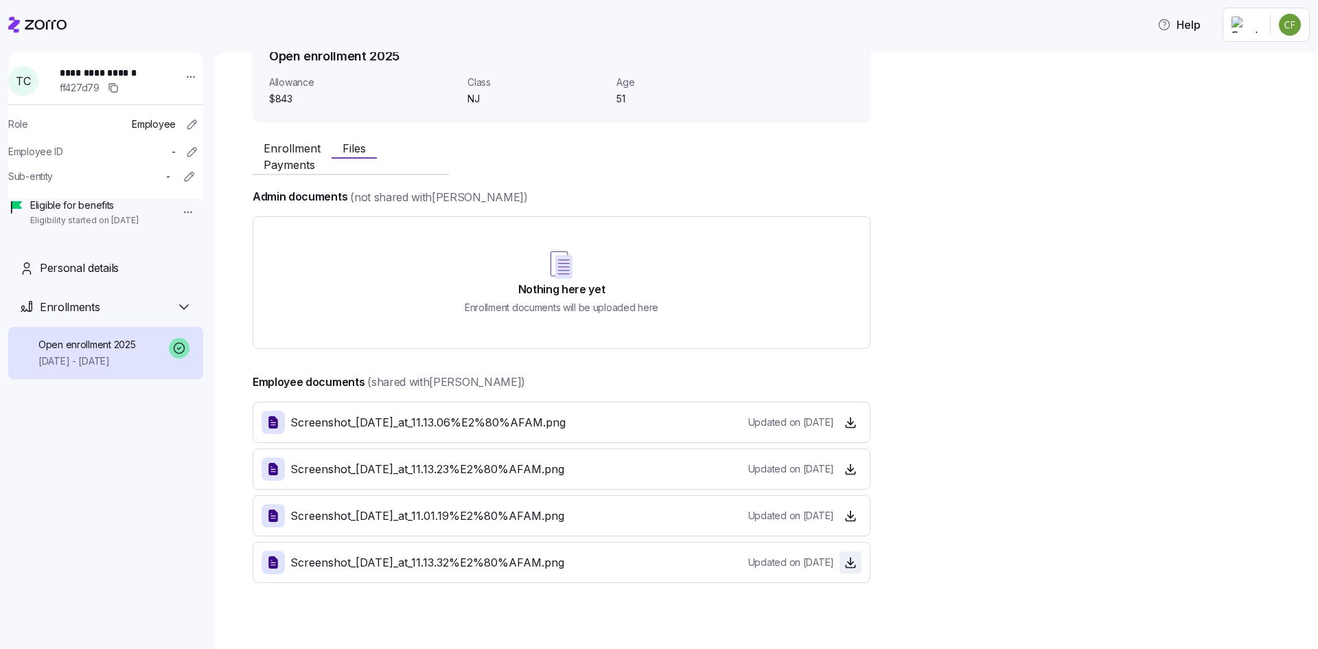
click at [853, 553] on span "button" at bounding box center [850, 562] width 21 height 21
click at [844, 555] on icon "button" at bounding box center [851, 562] width 14 height 14
click at [21, 19] on icon at bounding box center [37, 24] width 58 height 16
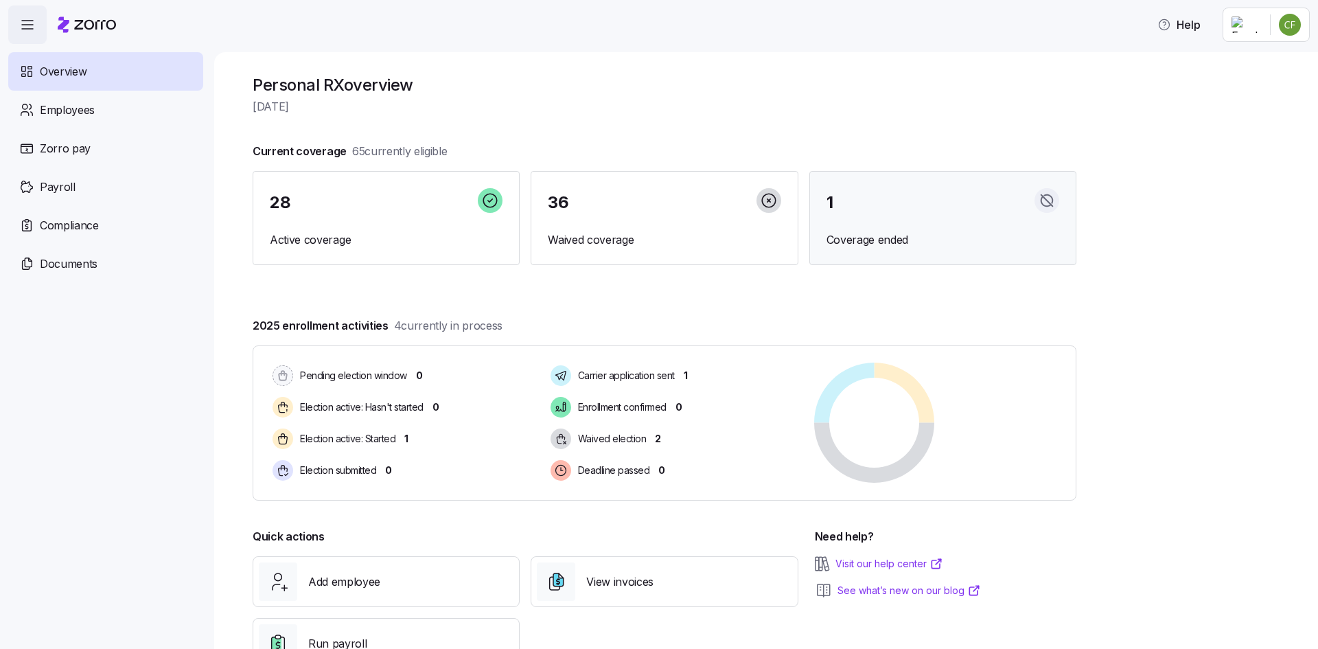
click at [869, 240] on span "Coverage ended" at bounding box center [943, 239] width 233 height 17
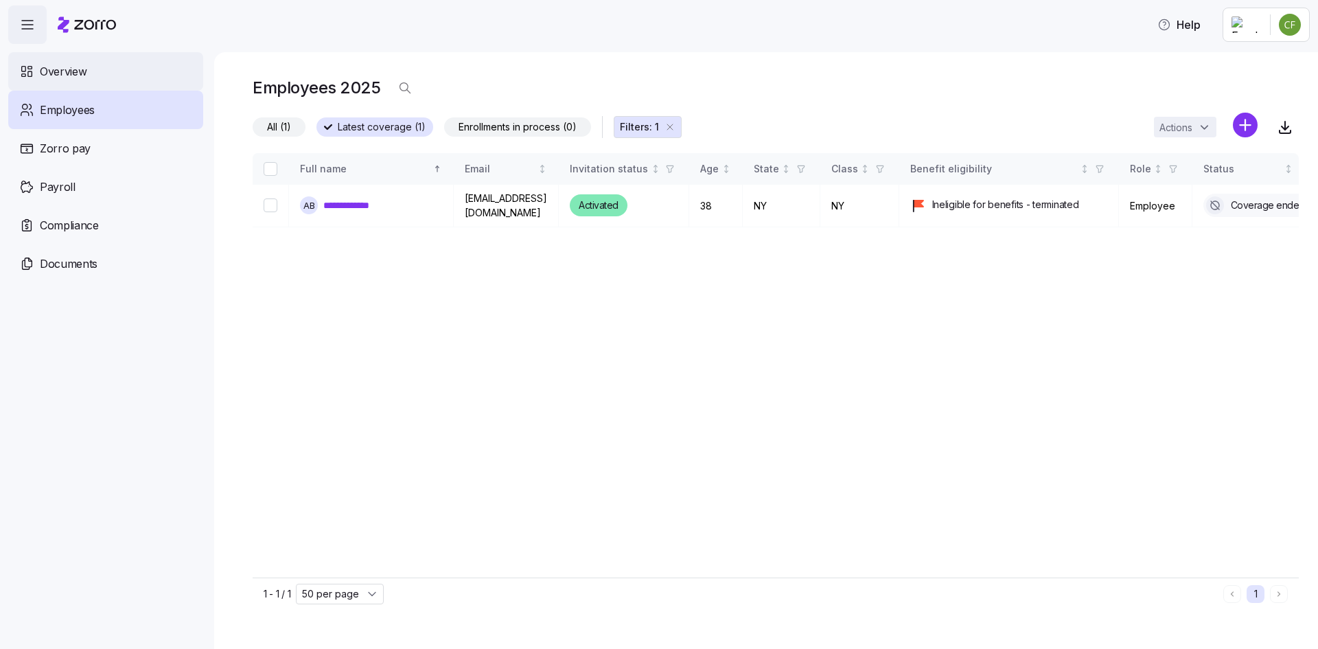
click at [93, 78] on div "Overview" at bounding box center [105, 71] width 195 height 38
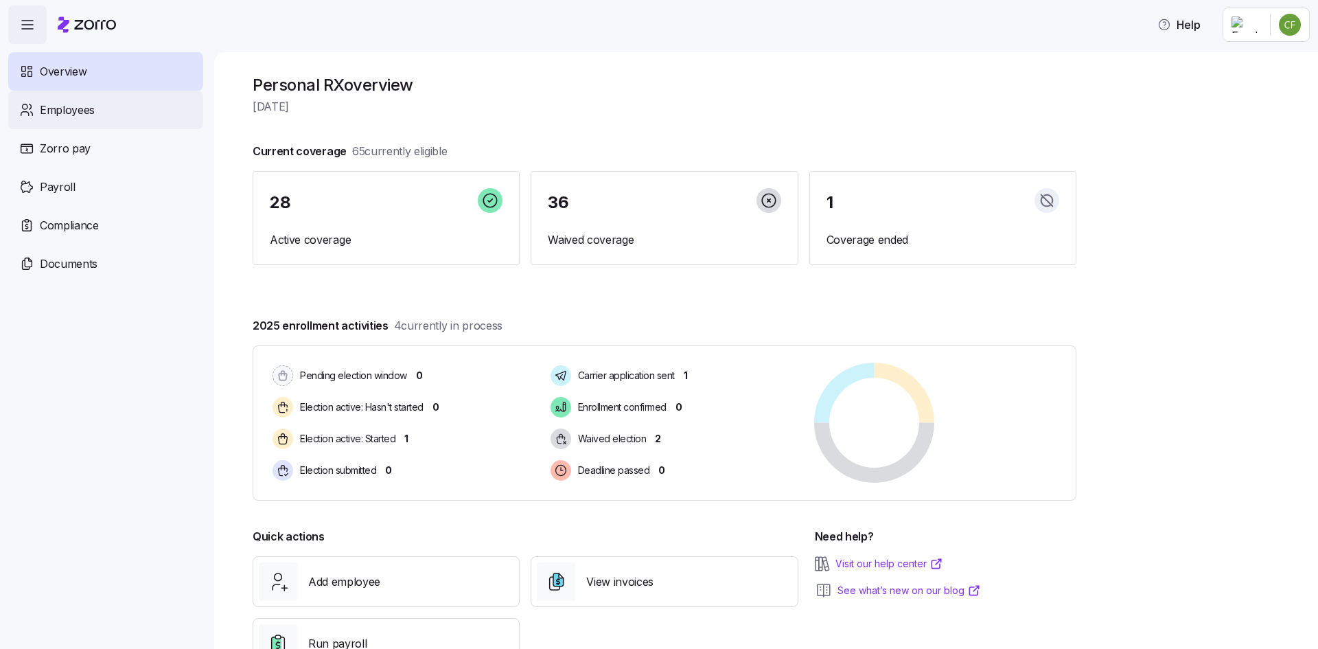
click at [62, 106] on span "Employees" at bounding box center [67, 110] width 55 height 17
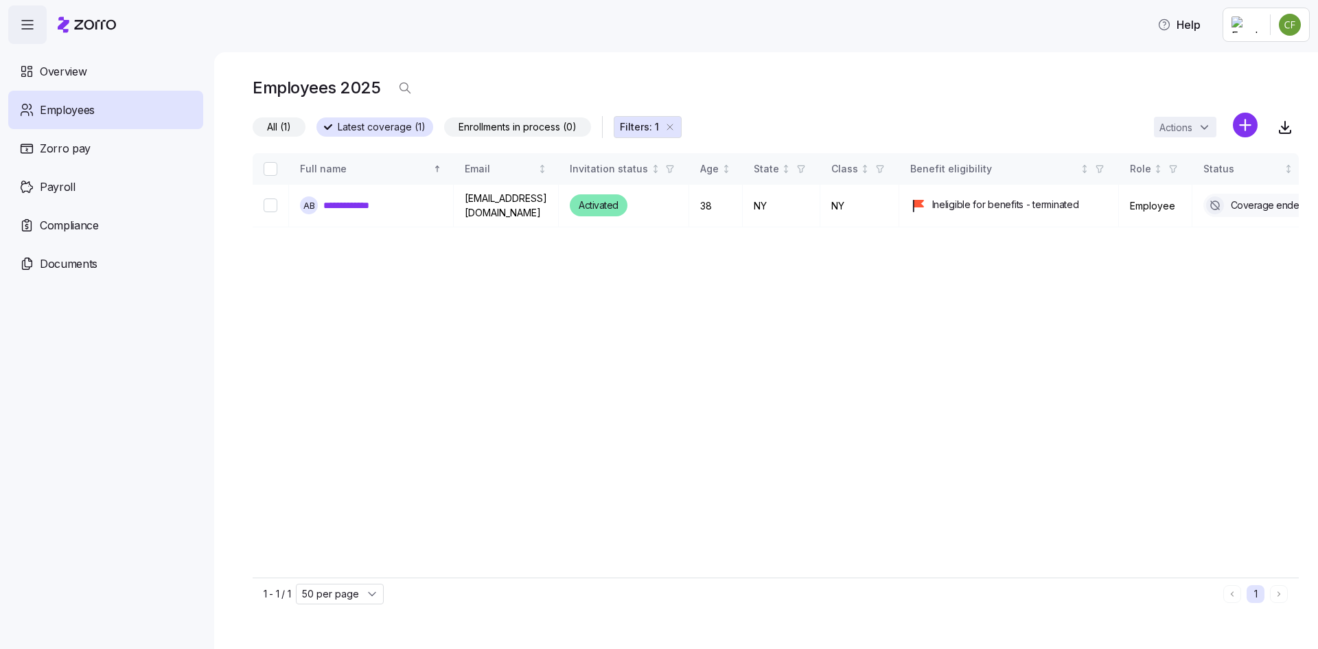
click at [270, 124] on span "All (1)" at bounding box center [279, 127] width 24 height 18
click at [253, 130] on input "All (1)" at bounding box center [253, 130] width 0 height 0
click at [76, 147] on span "Zorro pay" at bounding box center [65, 148] width 51 height 17
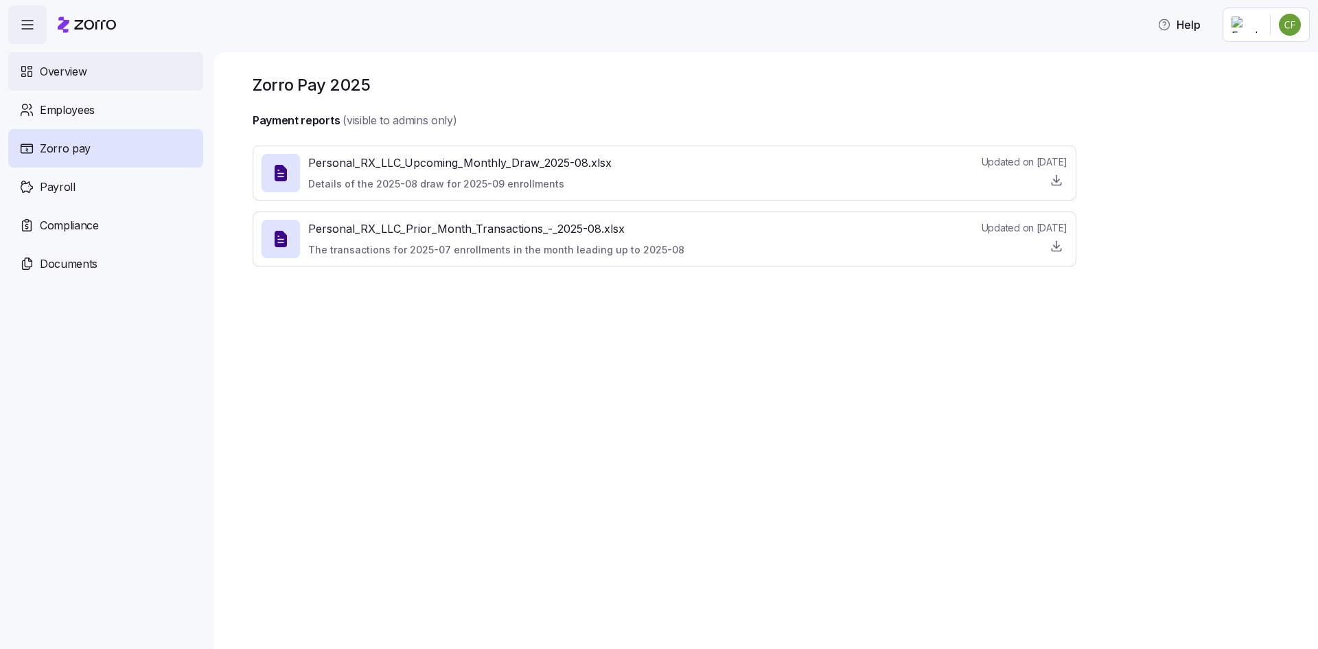
click at [87, 70] on div "Overview" at bounding box center [105, 71] width 195 height 38
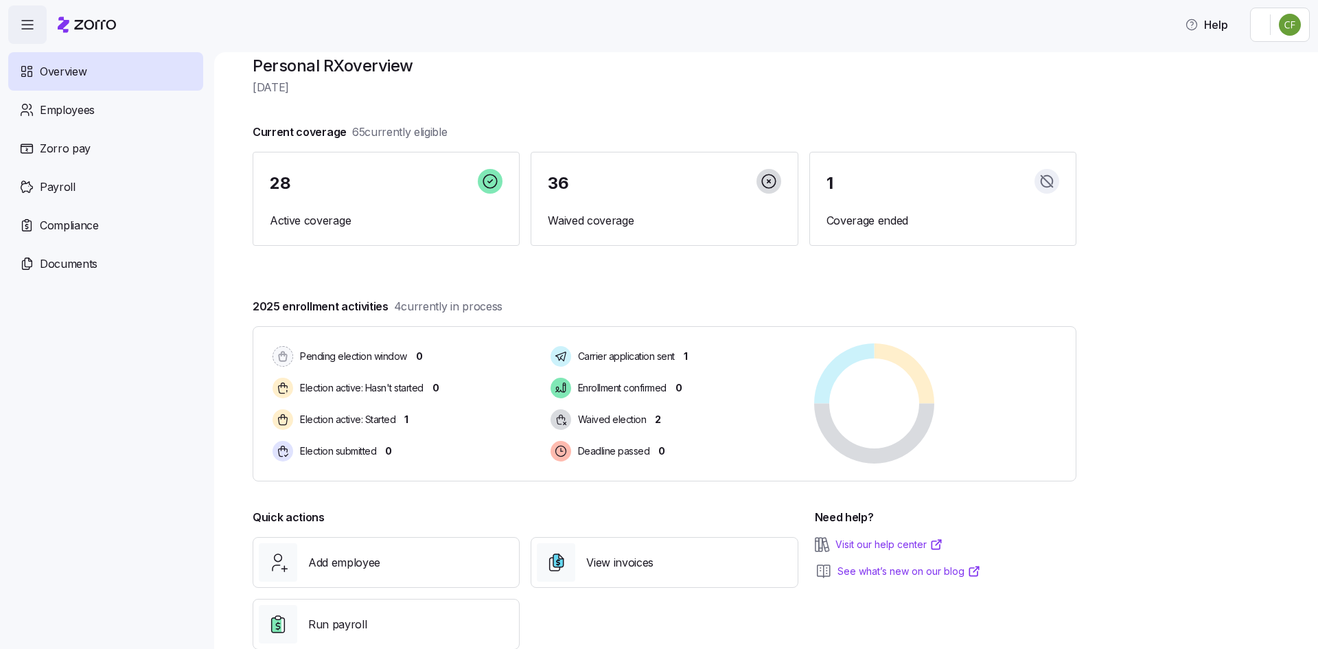
scroll to position [53, 0]
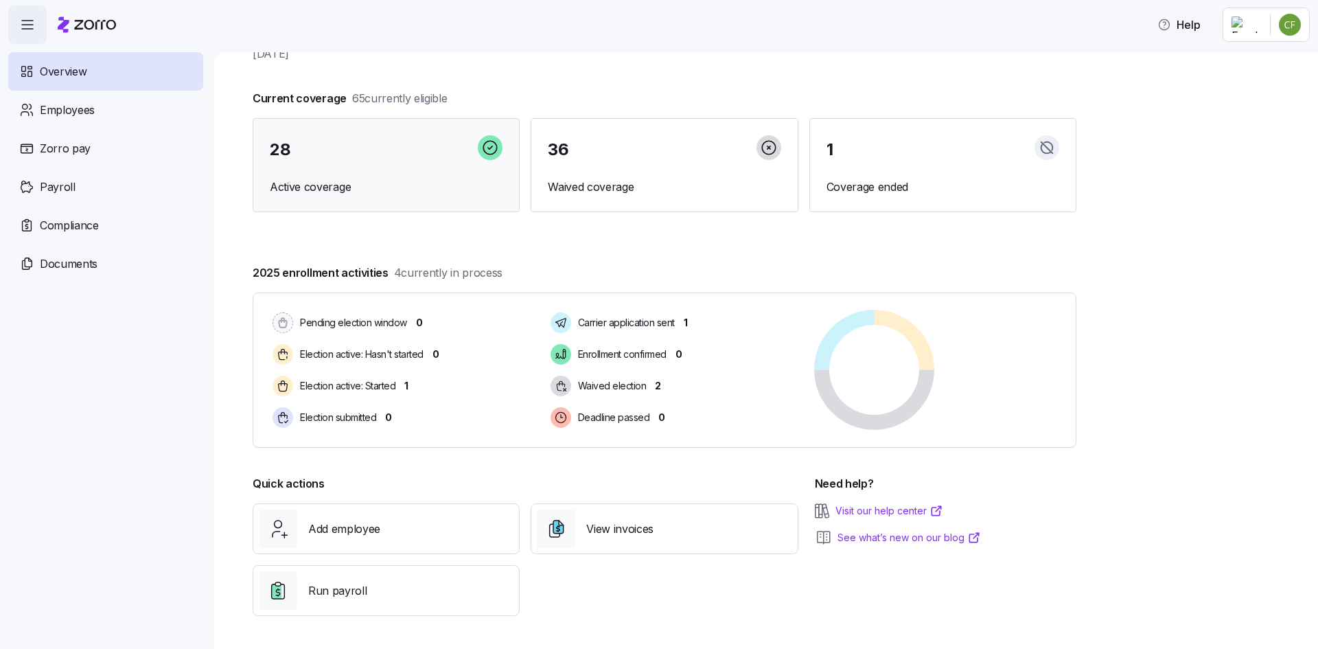
click at [410, 150] on div "28" at bounding box center [386, 150] width 233 height 30
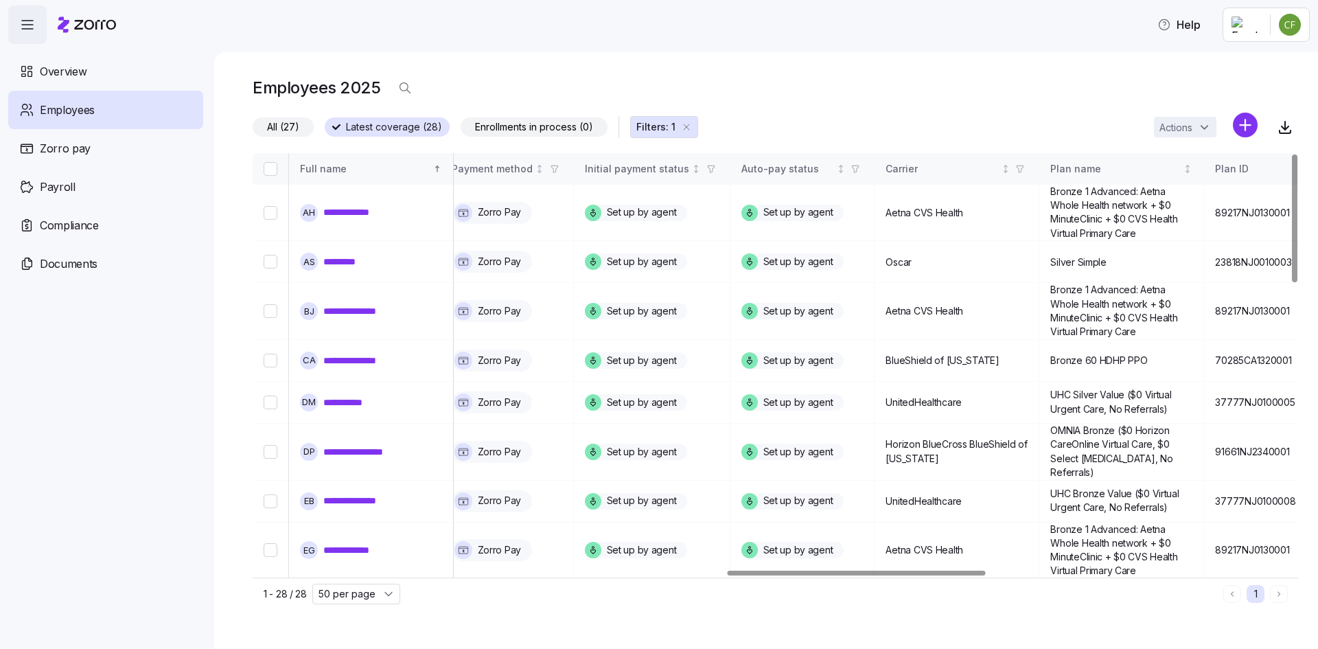
scroll to position [0, 1922]
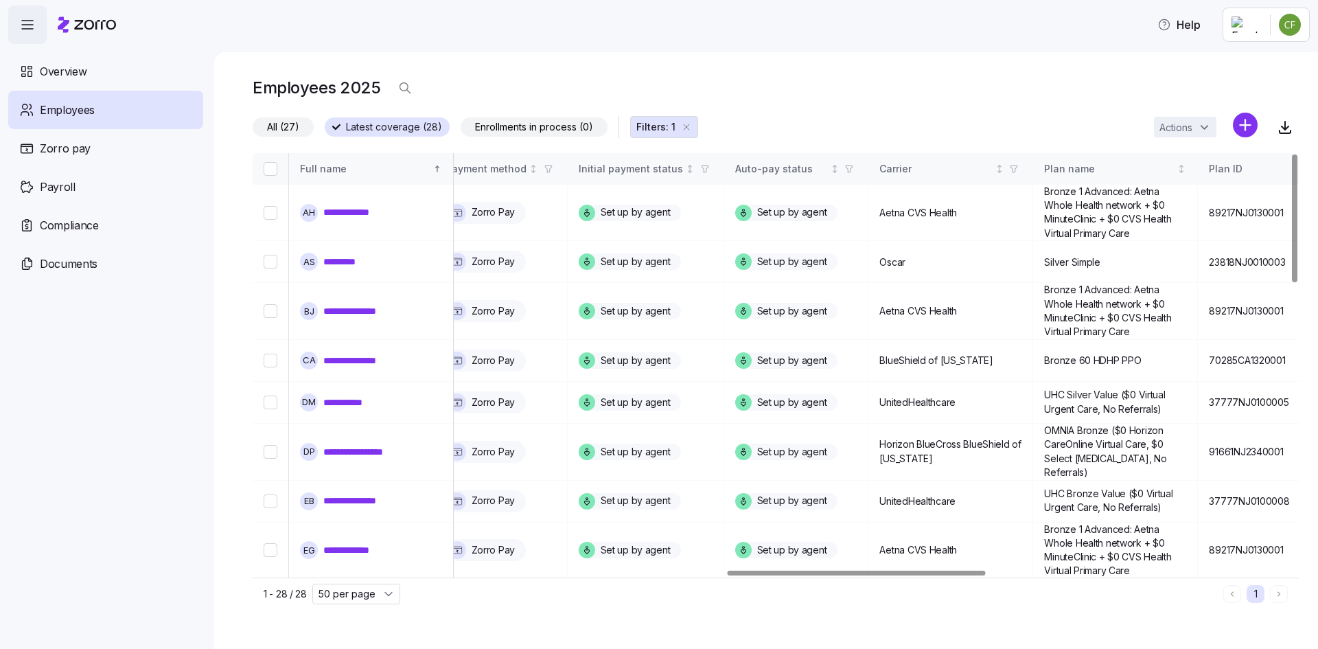
click at [962, 575] on div at bounding box center [856, 573] width 257 height 5
